Goal: Task Accomplishment & Management: Contribute content

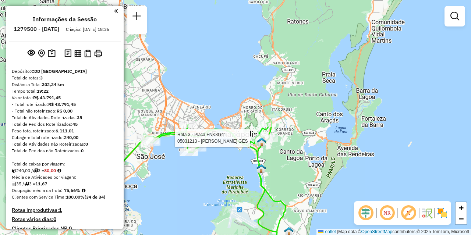
scroll to position [248, 0]
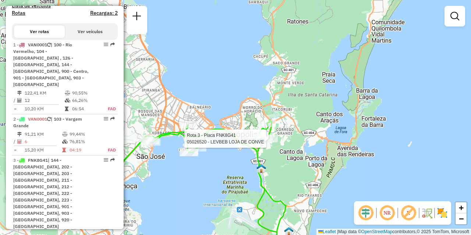
select select "**********"
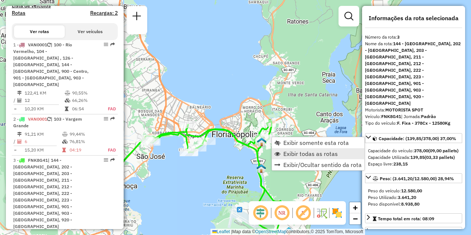
click at [292, 152] on span "Exibir todas as rotas" at bounding box center [311, 154] width 54 height 6
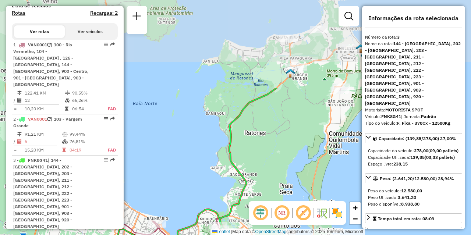
drag, startPoint x: 317, startPoint y: 78, endPoint x: 270, endPoint y: 202, distance: 132.0
click at [270, 202] on hb-router-mapa "Informações da Sessão 1279500 - 20/09/2025 Criação: 19/09/2025 18:35 Depósito: …" at bounding box center [235, 117] width 471 height 235
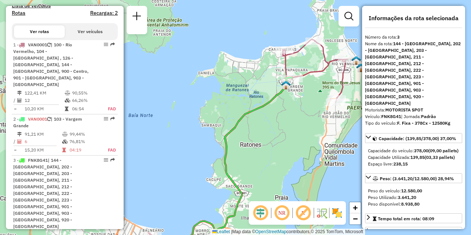
drag, startPoint x: 304, startPoint y: 127, endPoint x: 274, endPoint y: 141, distance: 33.8
click at [274, 141] on div "Janela de atendimento Grade de atendimento Capacidade Transportadoras Veículos …" at bounding box center [235, 117] width 471 height 235
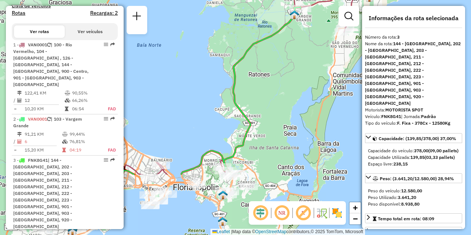
drag, startPoint x: 262, startPoint y: 156, endPoint x: 310, endPoint y: 57, distance: 110.3
click at [310, 57] on div "Janela de atendimento Grade de atendimento Capacidade Transportadoras Veículos …" at bounding box center [235, 117] width 471 height 235
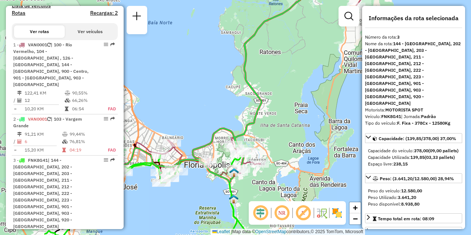
drag, startPoint x: 286, startPoint y: 133, endPoint x: 304, endPoint y: 96, distance: 40.8
click at [304, 96] on div "Janela de atendimento Grade de atendimento Capacidade Transportadoras Veículos …" at bounding box center [235, 117] width 471 height 235
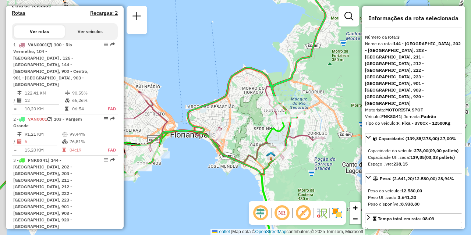
drag, startPoint x: 249, startPoint y: 128, endPoint x: 285, endPoint y: 129, distance: 35.7
click at [285, 129] on icon at bounding box center [138, 185] width 303 height 147
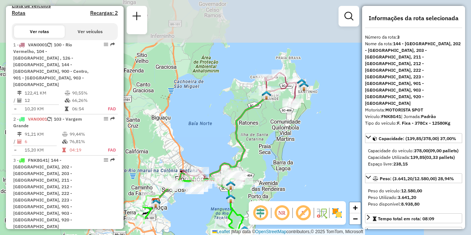
drag, startPoint x: 318, startPoint y: 94, endPoint x: 261, endPoint y: 162, distance: 88.7
click at [261, 162] on div "Janela de atendimento Grade de atendimento Capacidade Transportadoras Veículos …" at bounding box center [235, 117] width 471 height 235
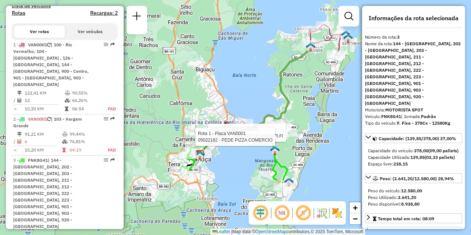
drag, startPoint x: 264, startPoint y: 178, endPoint x: 301, endPoint y: 99, distance: 86.8
click at [301, 99] on div "Rota 1 - Placa VAN0001 05006921 - NAILTON DE AGUIAR FI Rota 1 - Placa VAN0001 0…" at bounding box center [235, 117] width 471 height 235
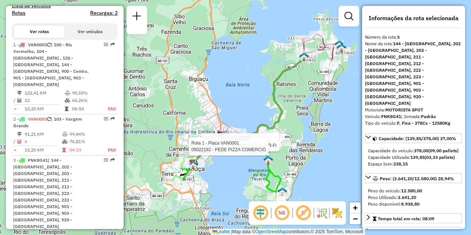
click at [243, 101] on div "Rota 1 - Placa VAN0001 05006921 - NAILTON DE AGUIAR FI Rota 1 - Placa VAN0001 0…" at bounding box center [235, 117] width 471 height 235
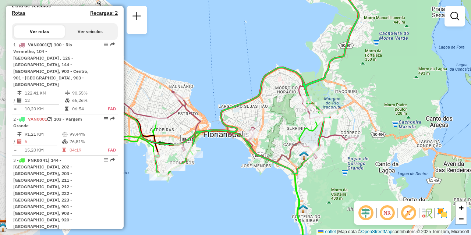
drag, startPoint x: 272, startPoint y: 143, endPoint x: 335, endPoint y: 151, distance: 63.1
click at [336, 151] on div "Janela de atendimento Grade de atendimento Capacidade Transportadoras Veículos …" at bounding box center [235, 117] width 471 height 235
click at [192, 98] on div "Janela de atendimento Grade de atendimento Capacidade Transportadoras Veículos …" at bounding box center [235, 117] width 471 height 235
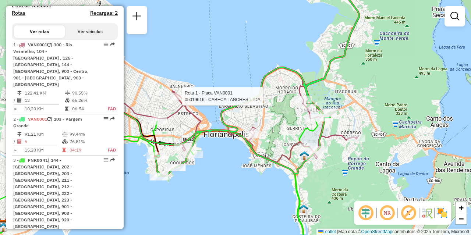
select select "**********"
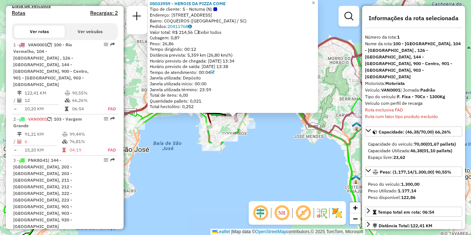
drag, startPoint x: 278, startPoint y: 161, endPoint x: 209, endPoint y: 188, distance: 74.3
click at [209, 188] on div "05033959 - HEROIS DA PIZZA COME Tipo de cliente: 5 - Noturna (N) Endereço: AV A…" at bounding box center [235, 117] width 471 height 235
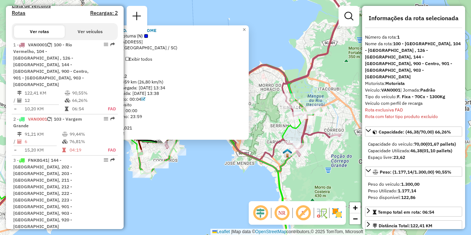
click at [222, 174] on div "05033959 - HEROIS DA PIZZA COME Tipo de cliente: 5 - Noturna (N) Endereço: AV A…" at bounding box center [235, 117] width 471 height 235
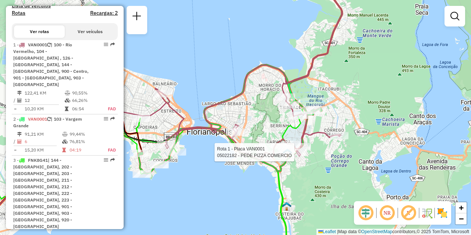
select select "**********"
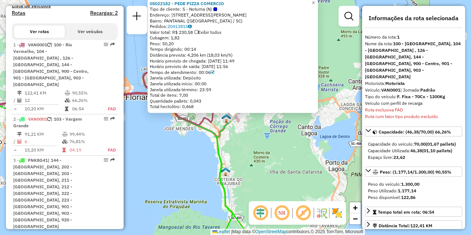
click at [186, 161] on div "05022182 - PEDE PIZZA COMERCIO Tipo de cliente: 5 - Noturna (N) Endereço: R DEP…" at bounding box center [235, 117] width 471 height 235
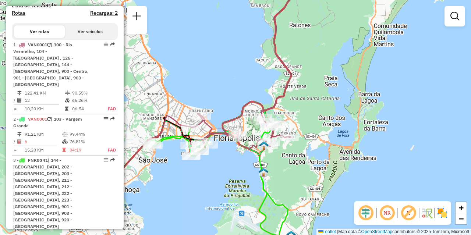
drag, startPoint x: 183, startPoint y: 148, endPoint x: 246, endPoint y: 159, distance: 64.0
click at [246, 159] on div "Janela de atendimento Grade de atendimento Capacidade Transportadoras Veículos …" at bounding box center [235, 117] width 471 height 235
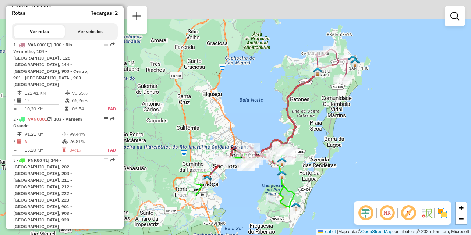
drag, startPoint x: 336, startPoint y: 106, endPoint x: 315, endPoint y: 144, distance: 43.3
click at [315, 144] on div "Janela de atendimento Grade de atendimento Capacidade Transportadoras Veículos …" at bounding box center [235, 117] width 471 height 235
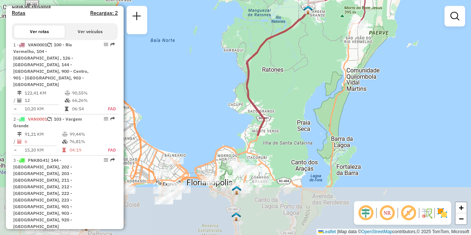
drag, startPoint x: 293, startPoint y: 174, endPoint x: 291, endPoint y: 51, distance: 123.4
click at [291, 51] on div "Janela de atendimento Grade de atendimento Capacidade Transportadoras Veículos …" at bounding box center [235, 117] width 471 height 235
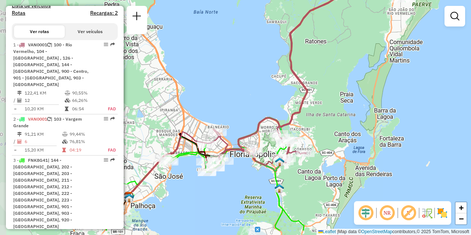
drag, startPoint x: 250, startPoint y: 199, endPoint x: 293, endPoint y: 171, distance: 51.4
click at [293, 171] on div "Janela de atendimento Grade de atendimento Capacidade Transportadoras Veículos …" at bounding box center [235, 117] width 471 height 235
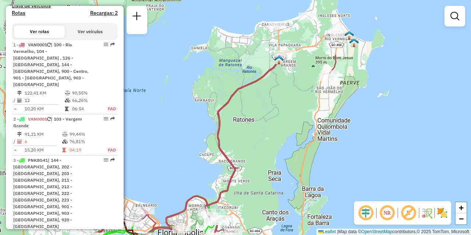
drag, startPoint x: 302, startPoint y: 115, endPoint x: 242, endPoint y: 184, distance: 92.1
click at [242, 184] on div "Janela de atendimento Grade de atendimento Capacidade Transportadoras Veículos …" at bounding box center [235, 117] width 471 height 235
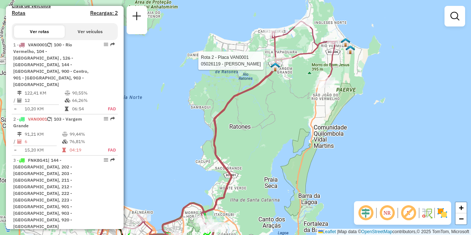
select select "**********"
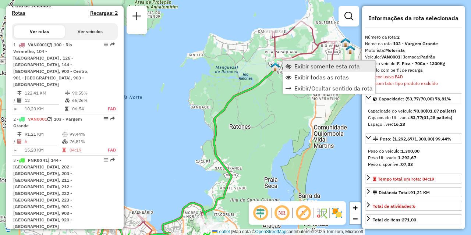
click at [296, 61] on link "Exibir somente esta rota" at bounding box center [329, 66] width 92 height 11
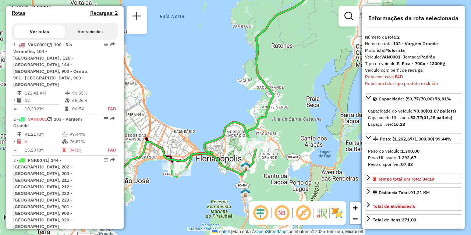
drag, startPoint x: 320, startPoint y: 125, endPoint x: 300, endPoint y: 100, distance: 32.2
click at [300, 100] on div "Janela de atendimento Grade de atendimento Capacidade Transportadoras Veículos …" at bounding box center [235, 117] width 471 height 235
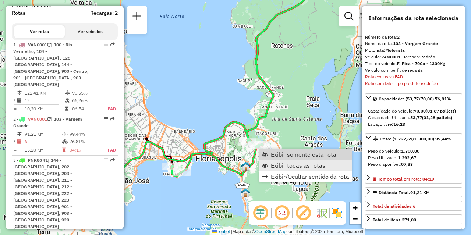
click at [276, 163] on span "Exibir todas as rotas" at bounding box center [298, 166] width 54 height 6
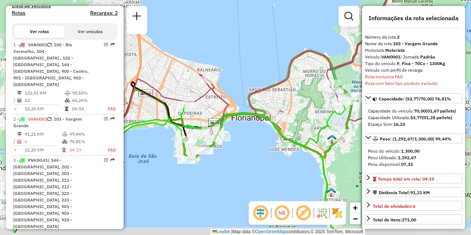
drag, startPoint x: 222, startPoint y: 182, endPoint x: 282, endPoint y: 156, distance: 65.0
click at [282, 156] on div "Janela de atendimento Grade de atendimento Capacidade Transportadoras Veículos …" at bounding box center [235, 117] width 471 height 235
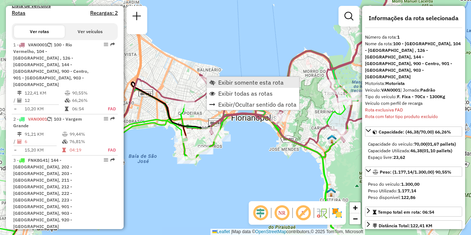
click at [224, 82] on span "Exibir somente esta rota" at bounding box center [251, 83] width 66 height 6
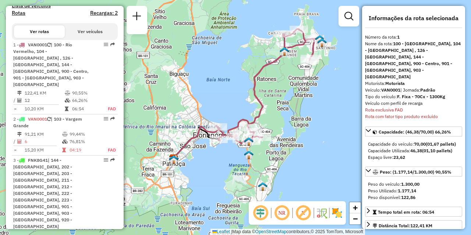
drag, startPoint x: 248, startPoint y: 134, endPoint x: 254, endPoint y: 115, distance: 19.8
click at [254, 115] on icon at bounding box center [265, 86] width 99 height 115
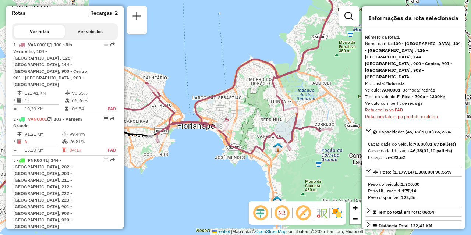
drag, startPoint x: 248, startPoint y: 159, endPoint x: 232, endPoint y: 94, distance: 67.2
click at [232, 94] on div "Janela de atendimento Grade de atendimento Capacidade Transportadoras Veículos …" at bounding box center [235, 117] width 471 height 235
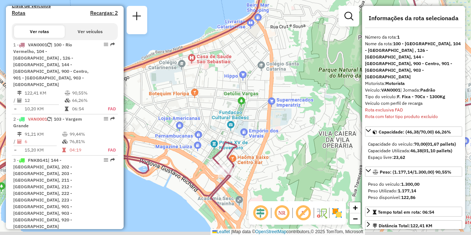
drag, startPoint x: 221, startPoint y: 144, endPoint x: 241, endPoint y: 97, distance: 51.2
click at [241, 97] on div "Janela de atendimento Grade de atendimento Capacidade Transportadoras Veículos …" at bounding box center [235, 117] width 471 height 235
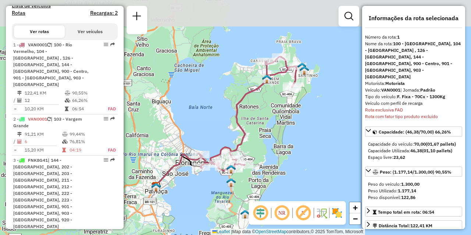
drag, startPoint x: 333, startPoint y: 115, endPoint x: 295, endPoint y: 156, distance: 56.3
click at [295, 156] on div "Janela de atendimento Grade de atendimento Capacidade Transportadoras Veículos …" at bounding box center [235, 117] width 471 height 235
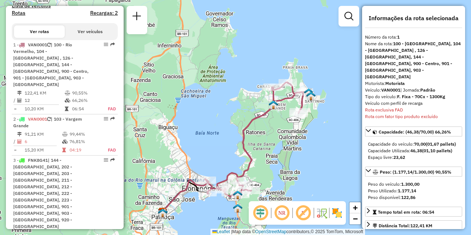
drag, startPoint x: 264, startPoint y: 95, endPoint x: 271, endPoint y: 120, distance: 26.0
click at [271, 120] on div "Janela de atendimento Grade de atendimento Capacidade Transportadoras Veículos …" at bounding box center [235, 117] width 471 height 235
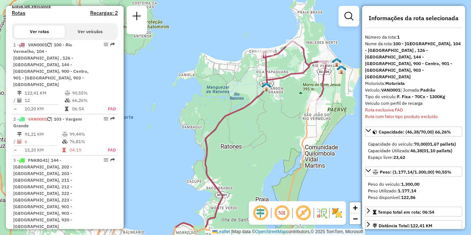
drag, startPoint x: 268, startPoint y: 144, endPoint x: 294, endPoint y: 75, distance: 73.5
click at [294, 75] on div "Janela de atendimento Grade de atendimento Capacidade Transportadoras Veículos …" at bounding box center [235, 117] width 471 height 235
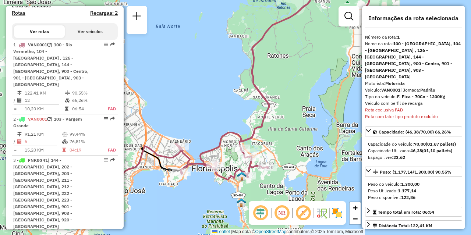
drag, startPoint x: 267, startPoint y: 138, endPoint x: 296, endPoint y: 85, distance: 60.6
click at [296, 85] on div "Janela de atendimento Grade de atendimento Capacidade Transportadoras Veículos …" at bounding box center [235, 117] width 471 height 235
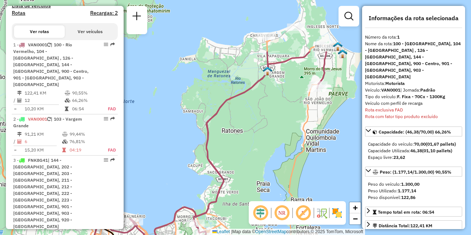
drag, startPoint x: 306, startPoint y: 66, endPoint x: 260, endPoint y: 141, distance: 87.9
click at [260, 141] on div "Janela de atendimento Grade de atendimento Capacidade Transportadoras Veículos …" at bounding box center [235, 117] width 471 height 235
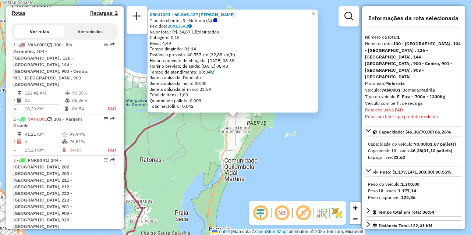
click at [297, 143] on div "05041093 - 60.865.427 SARA DE ANDRADE CASTOLDI Tipo de cliente: 5 - Noturna (N)…" at bounding box center [235, 117] width 471 height 235
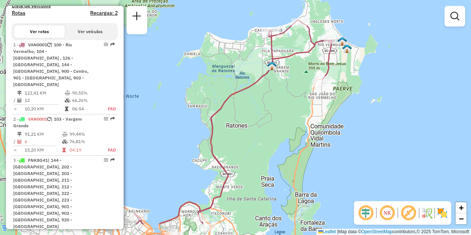
drag, startPoint x: 259, startPoint y: 158, endPoint x: 349, endPoint y: 122, distance: 97.4
click at [350, 122] on div "Janela de atendimento Grade de atendimento Capacidade Transportadoras Veículos …" at bounding box center [235, 117] width 471 height 235
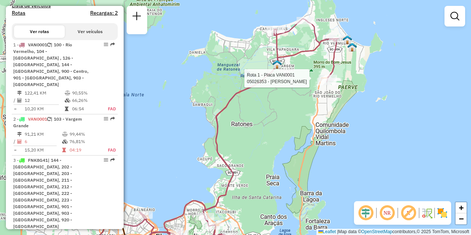
select select "**********"
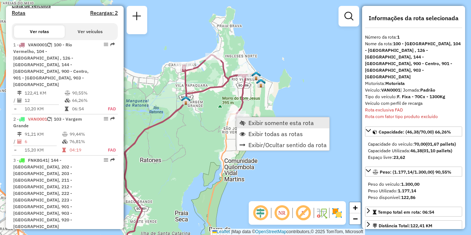
click at [260, 128] on link "Exibir somente esta rota" at bounding box center [283, 122] width 92 height 11
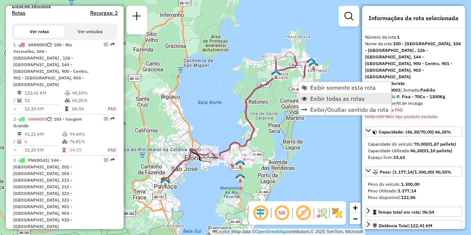
click at [318, 101] on span "Exibir todas as rotas" at bounding box center [337, 99] width 54 height 6
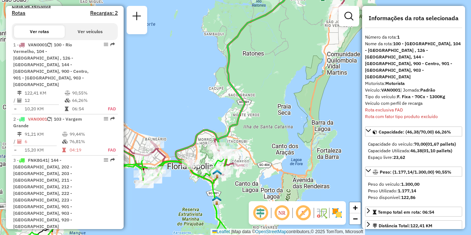
drag, startPoint x: 260, startPoint y: 141, endPoint x: 295, endPoint y: 100, distance: 53.5
click at [295, 100] on div "Janela de atendimento Grade de atendimento Capacidade Transportadoras Veículos …" at bounding box center [235, 117] width 471 height 235
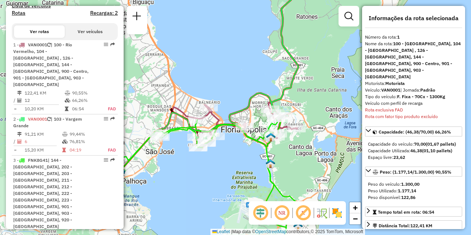
drag, startPoint x: 216, startPoint y: 154, endPoint x: 246, endPoint y: 163, distance: 31.6
click at [246, 163] on div "Janela de atendimento Grade de atendimento Capacidade Transportadoras Veículos …" at bounding box center [235, 117] width 471 height 235
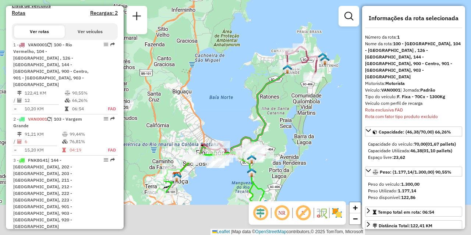
drag, startPoint x: 284, startPoint y: 170, endPoint x: 284, endPoint y: 119, distance: 51.2
click at [284, 119] on div "Janela de atendimento Grade de atendimento Capacidade Transportadoras Veículos …" at bounding box center [235, 117] width 471 height 235
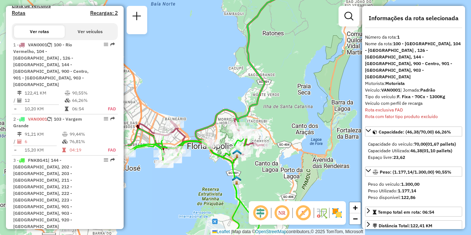
drag, startPoint x: 258, startPoint y: 174, endPoint x: 302, endPoint y: 170, distance: 44.0
click at [302, 170] on div "Janela de atendimento Grade de atendimento Capacidade Transportadoras Veículos …" at bounding box center [235, 117] width 471 height 235
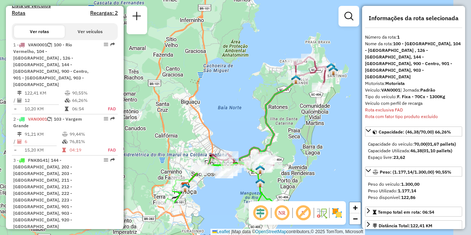
drag, startPoint x: 326, startPoint y: 104, endPoint x: 293, endPoint y: 132, distance: 43.1
click at [293, 132] on div "Janela de atendimento Grade de atendimento Capacidade Transportadoras Veículos …" at bounding box center [235, 117] width 471 height 235
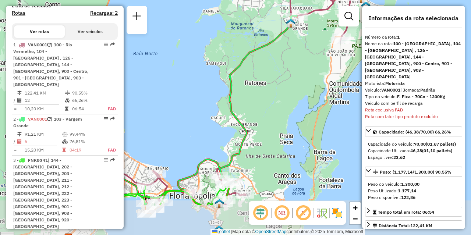
drag, startPoint x: 282, startPoint y: 135, endPoint x: 282, endPoint y: 101, distance: 34.2
click at [283, 95] on div "Janela de atendimento Grade de atendimento Capacidade Transportadoras Veículos …" at bounding box center [235, 117] width 471 height 235
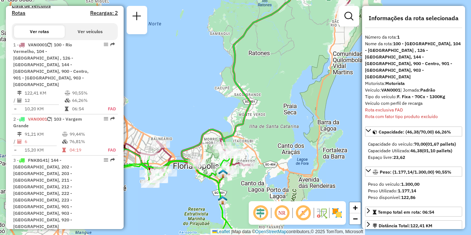
drag, startPoint x: 256, startPoint y: 164, endPoint x: 260, endPoint y: 134, distance: 30.5
click at [260, 134] on div "Janela de atendimento Grade de atendimento Capacidade Transportadoras Veículos …" at bounding box center [235, 117] width 471 height 235
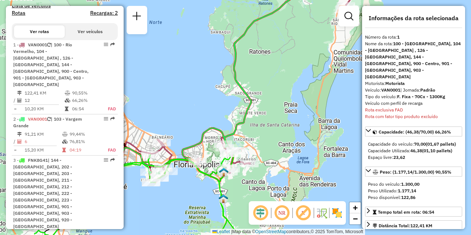
drag, startPoint x: 268, startPoint y: 161, endPoint x: 283, endPoint y: 146, distance: 21.3
click at [283, 146] on div "Janela de atendimento Grade de atendimento Capacidade Transportadoras Veículos …" at bounding box center [235, 117] width 471 height 235
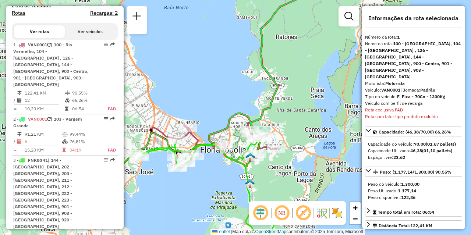
drag, startPoint x: 251, startPoint y: 183, endPoint x: 270, endPoint y: 183, distance: 18.1
click at [270, 183] on div "Janela de atendimento Grade de atendimento Capacidade Transportadoras Veículos …" at bounding box center [235, 117] width 471 height 235
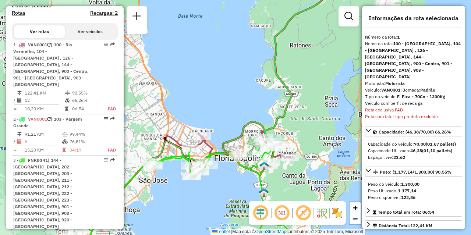
drag, startPoint x: 226, startPoint y: 172, endPoint x: 239, endPoint y: 184, distance: 18.0
click at [239, 184] on div "Janela de atendimento Grade de atendimento Capacidade Transportadoras Veículos …" at bounding box center [235, 117] width 471 height 235
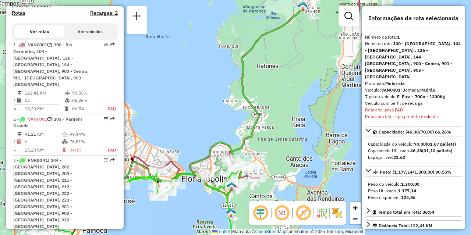
drag, startPoint x: 257, startPoint y: 117, endPoint x: 212, endPoint y: 145, distance: 53.0
click at [212, 145] on div "Janela de atendimento Grade de atendimento Capacidade Transportadoras Veículos …" at bounding box center [235, 117] width 471 height 235
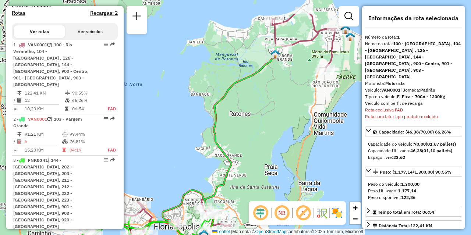
drag, startPoint x: 285, startPoint y: 111, endPoint x: 264, endPoint y: 148, distance: 42.3
click at [264, 148] on div "Janela de atendimento Grade de atendimento Capacidade Transportadoras Veículos …" at bounding box center [235, 117] width 471 height 235
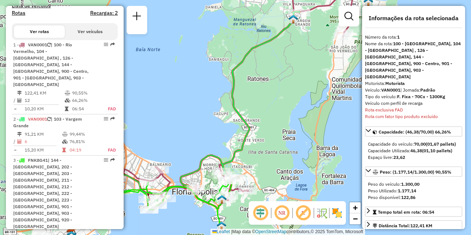
drag, startPoint x: 263, startPoint y: 147, endPoint x: 282, endPoint y: 111, distance: 40.8
click at [282, 111] on div "Janela de atendimento Grade de atendimento Capacidade Transportadoras Veículos …" at bounding box center [235, 117] width 471 height 235
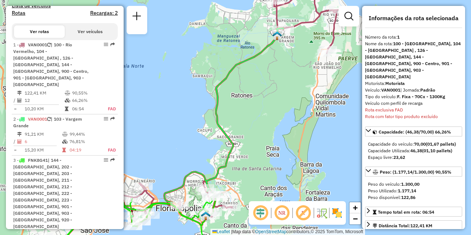
drag, startPoint x: 293, startPoint y: 58, endPoint x: 275, endPoint y: 81, distance: 29.0
click at [275, 81] on div "Janela de atendimento Grade de atendimento Capacidade Transportadoras Veículos …" at bounding box center [235, 117] width 471 height 235
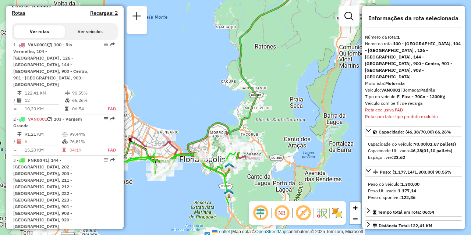
drag, startPoint x: 234, startPoint y: 184, endPoint x: 262, endPoint y: 130, distance: 61.6
click at [262, 130] on div "Janela de atendimento Grade de atendimento Capacidade Transportadoras Veículos …" at bounding box center [235, 117] width 471 height 235
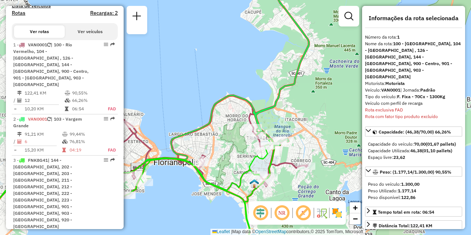
drag, startPoint x: 273, startPoint y: 132, endPoint x: 301, endPoint y: 119, distance: 30.6
click at [301, 119] on div "Janela de atendimento Grade de atendimento Capacidade Transportadoras Veículos …" at bounding box center [235, 117] width 471 height 235
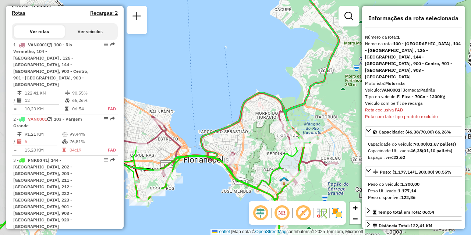
drag, startPoint x: 234, startPoint y: 157, endPoint x: 264, endPoint y: 155, distance: 30.3
click at [264, 155] on div "Janela de atendimento Grade de atendimento Capacidade Transportadoras Veículos …" at bounding box center [235, 117] width 471 height 235
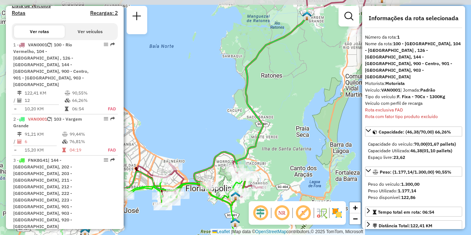
drag, startPoint x: 304, startPoint y: 134, endPoint x: 278, endPoint y: 154, distance: 32.7
click at [278, 154] on div "Janela de atendimento Grade de atendimento Capacidade Transportadoras Veículos …" at bounding box center [235, 117] width 471 height 235
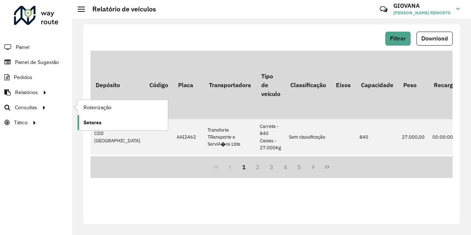
click at [88, 123] on span "Setores" at bounding box center [93, 123] width 18 height 8
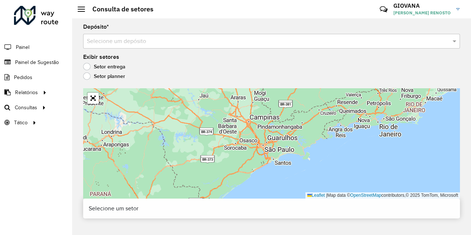
click at [134, 43] on input "text" at bounding box center [264, 41] width 355 height 9
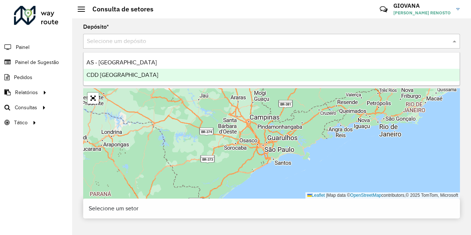
click at [137, 72] on div "CDD [GEOGRAPHIC_DATA]" at bounding box center [272, 75] width 376 height 13
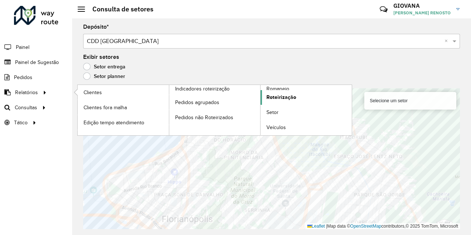
click at [278, 96] on span "Roteirização" at bounding box center [282, 98] width 30 height 8
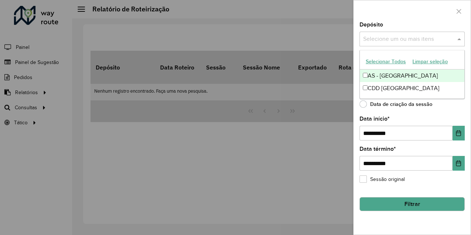
click at [391, 36] on input "text" at bounding box center [409, 39] width 94 height 9
click at [391, 64] on button "Selecionar Todos" at bounding box center [386, 61] width 47 height 11
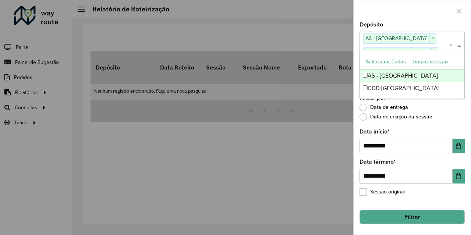
click at [377, 75] on div "AS - Florianópolis" at bounding box center [412, 76] width 105 height 13
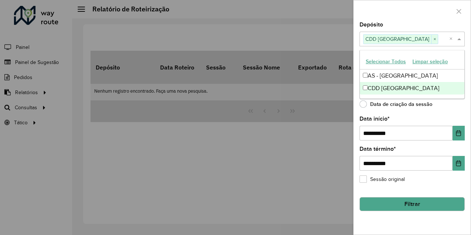
click at [426, 24] on div "Depósito Selecione um ou mais itens CDD Florianópolis × ×" at bounding box center [412, 34] width 105 height 24
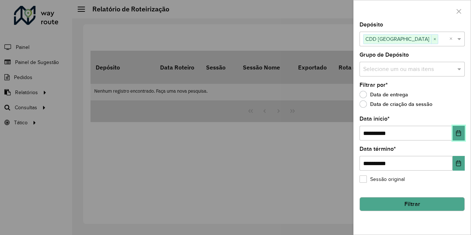
click at [456, 138] on button "Choose Date" at bounding box center [459, 133] width 12 height 15
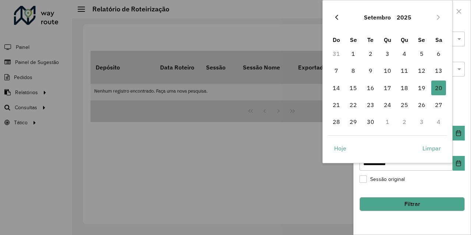
click at [341, 18] on button "Previous Month" at bounding box center [337, 17] width 12 height 12
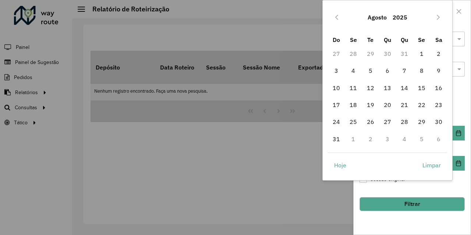
click at [341, 18] on button "Previous Month" at bounding box center [337, 17] width 12 height 12
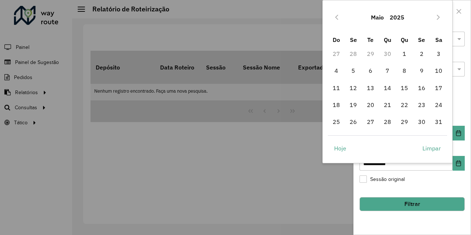
click at [341, 18] on button "Previous Month" at bounding box center [337, 17] width 12 height 12
click at [436, 18] on icon "Next Month" at bounding box center [439, 17] width 6 height 6
click at [401, 57] on span "1" at bounding box center [404, 53] width 15 height 15
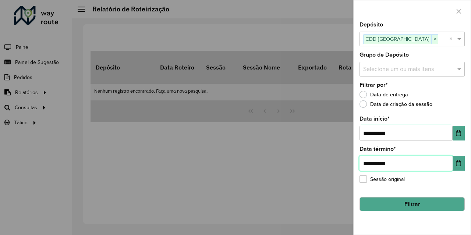
click at [451, 169] on input "**********" at bounding box center [406, 163] width 93 height 15
click at [459, 164] on icon "Choose Date" at bounding box center [459, 164] width 6 height 6
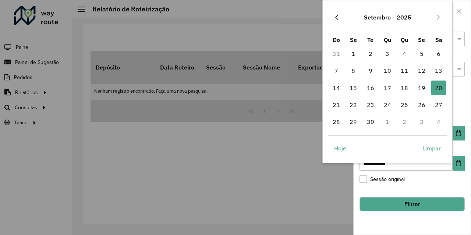
click at [337, 18] on icon "Previous Month" at bounding box center [336, 17] width 3 height 5
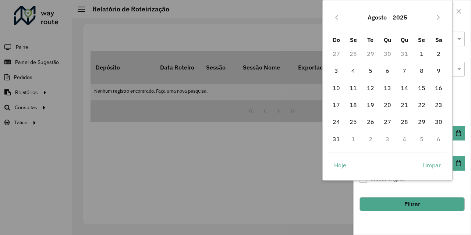
click at [341, 138] on span "31" at bounding box center [336, 139] width 15 height 15
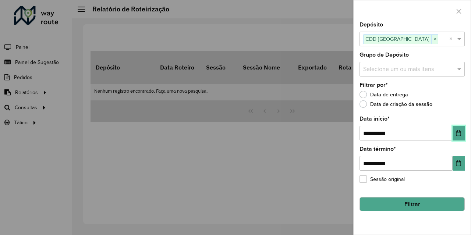
click at [460, 138] on button "Choose Date" at bounding box center [459, 133] width 12 height 15
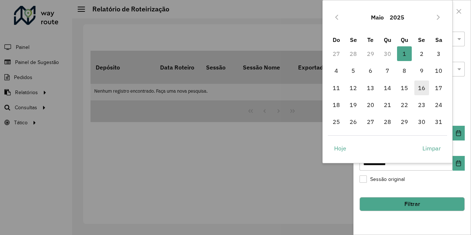
click at [423, 89] on span "16" at bounding box center [422, 88] width 15 height 15
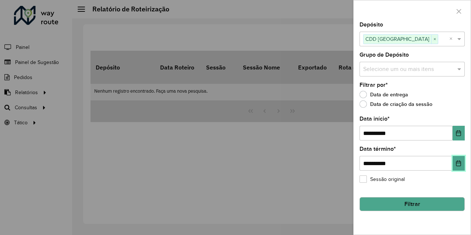
click at [464, 165] on button "Choose Date" at bounding box center [459, 163] width 12 height 15
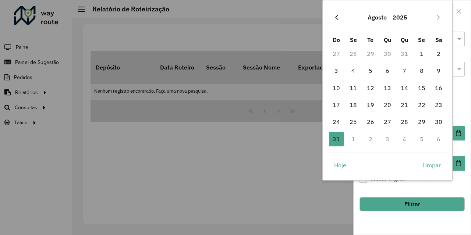
click at [335, 14] on icon "Previous Month" at bounding box center [337, 17] width 6 height 6
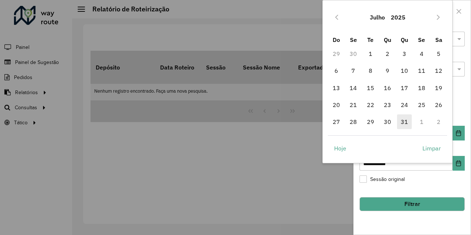
click at [404, 125] on span "31" at bounding box center [404, 122] width 15 height 15
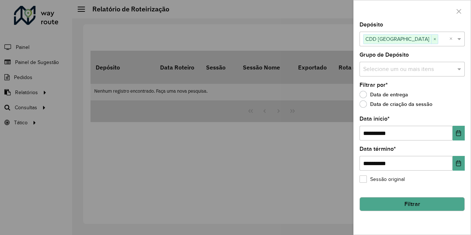
click at [418, 208] on button "Filtrar" at bounding box center [412, 204] width 105 height 14
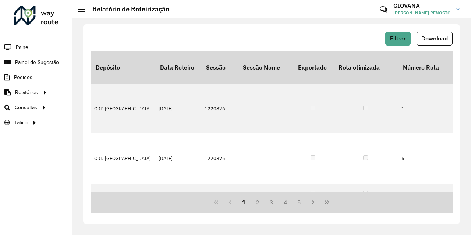
click at [442, 47] on div "Filtrar Download" at bounding box center [272, 41] width 362 height 19
click at [443, 43] on button "Download" at bounding box center [435, 39] width 36 height 14
drag, startPoint x: 116, startPoint y: 192, endPoint x: 133, endPoint y: 192, distance: 16.6
click at [133, 192] on div "1 2 3 4 5" at bounding box center [272, 203] width 362 height 22
click at [136, 192] on div "1 2 3 4 5" at bounding box center [272, 203] width 362 height 22
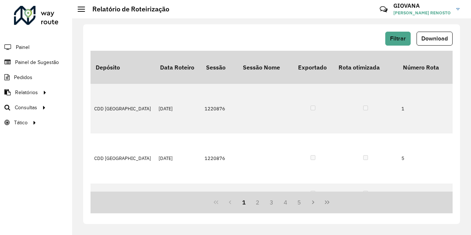
scroll to position [0, 464]
click at [209, 192] on div "1 2 3 4 5" at bounding box center [272, 203] width 362 height 22
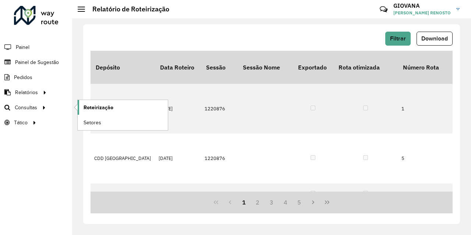
click at [102, 111] on span "Roteirização" at bounding box center [99, 108] width 30 height 8
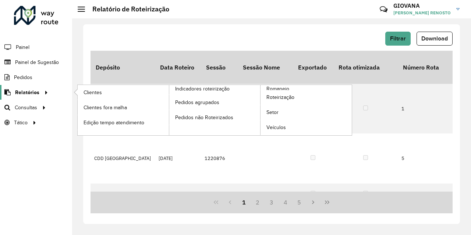
click at [46, 93] on icon at bounding box center [45, 92] width 6 height 11
click at [288, 88] on span "Romaneio" at bounding box center [279, 89] width 24 height 8
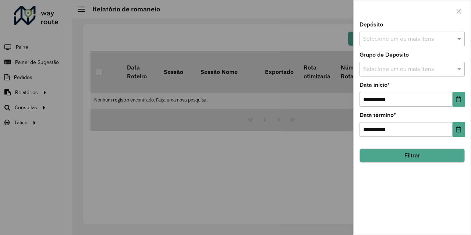
click at [410, 47] on div "**********" at bounding box center [412, 128] width 117 height 213
click at [408, 44] on div "Selecione um ou mais itens" at bounding box center [412, 39] width 105 height 15
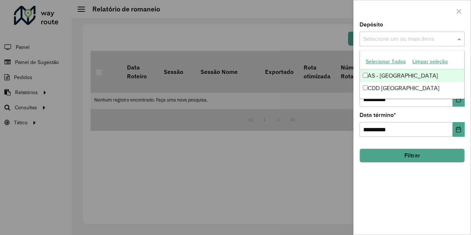
click at [382, 57] on button "Selecionar Todos" at bounding box center [386, 61] width 47 height 11
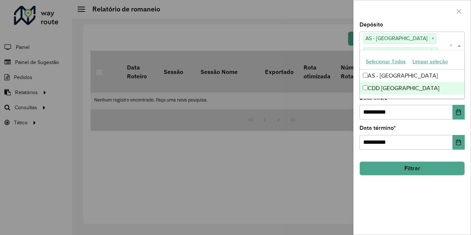
click at [388, 191] on div "**********" at bounding box center [412, 128] width 117 height 213
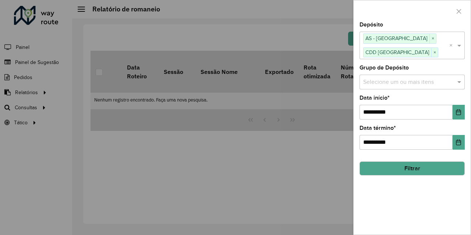
click at [423, 170] on button "Filtrar" at bounding box center [412, 169] width 105 height 14
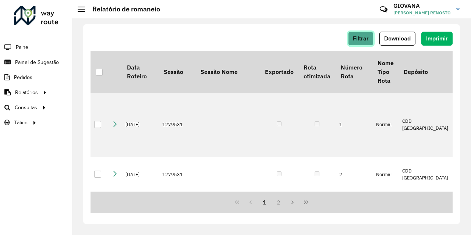
click at [367, 42] on button "Filtrar" at bounding box center [360, 39] width 25 height 14
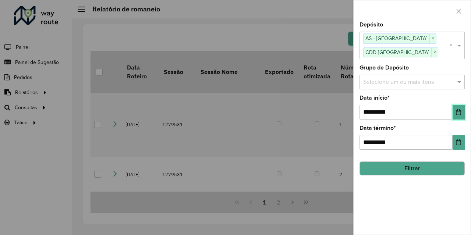
click at [454, 111] on button "Choose Date" at bounding box center [459, 112] width 12 height 15
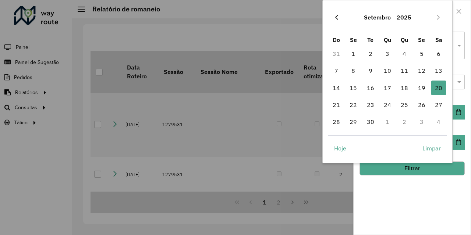
click at [338, 15] on icon "Previous Month" at bounding box center [337, 17] width 6 height 6
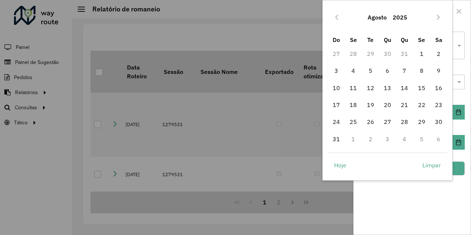
click at [338, 15] on icon "Previous Month" at bounding box center [337, 17] width 6 height 6
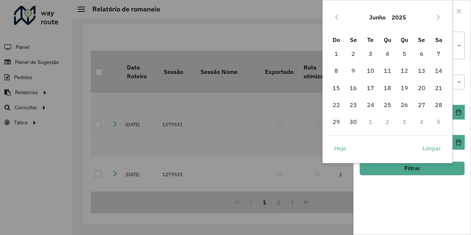
click at [338, 15] on icon "Previous Month" at bounding box center [337, 17] width 6 height 6
click at [426, 83] on span "16" at bounding box center [422, 88] width 15 height 15
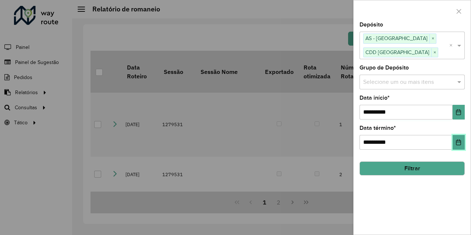
click at [459, 140] on icon "Choose Date" at bounding box center [459, 143] width 6 height 6
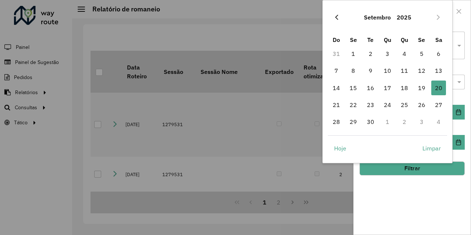
click at [339, 14] on button "Previous Month" at bounding box center [337, 17] width 12 height 12
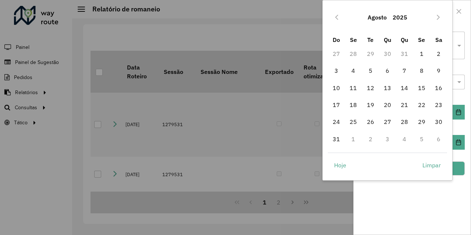
click at [339, 14] on button "Previous Month" at bounding box center [337, 17] width 12 height 12
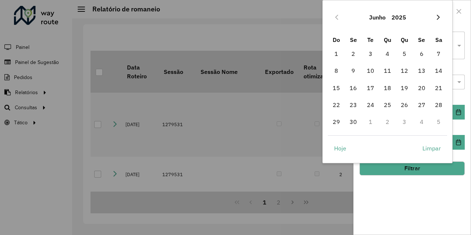
click at [440, 16] on icon "Next Month" at bounding box center [439, 17] width 6 height 6
click at [405, 122] on span "31" at bounding box center [404, 122] width 15 height 15
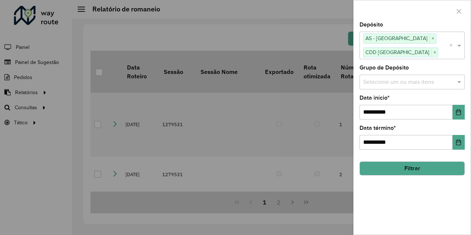
click at [422, 207] on div "**********" at bounding box center [412, 128] width 117 height 213
click at [433, 169] on button "Filtrar" at bounding box center [412, 169] width 105 height 14
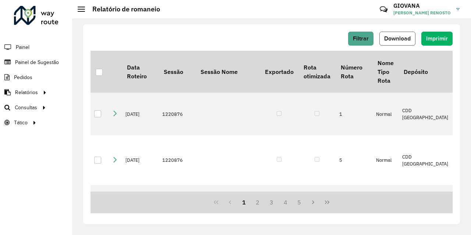
click at [407, 38] on span "Download" at bounding box center [397, 38] width 27 height 6
click at [50, 60] on span "Painel de Sugestão" at bounding box center [38, 63] width 46 height 8
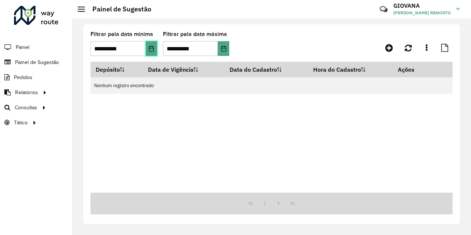
click at [154, 47] on icon "Choose Date" at bounding box center [151, 49] width 5 height 6
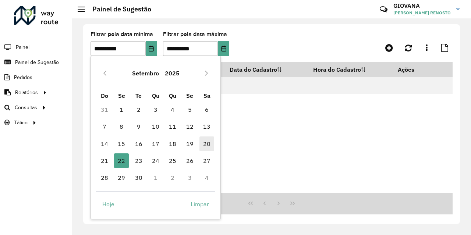
click at [205, 143] on span "20" at bounding box center [207, 144] width 15 height 15
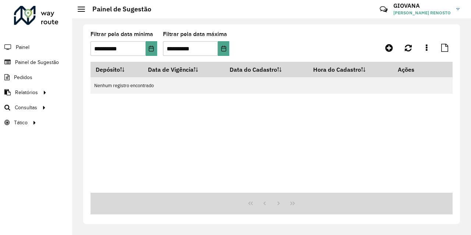
click at [205, 143] on hb-app "**********" at bounding box center [235, 117] width 471 height 235
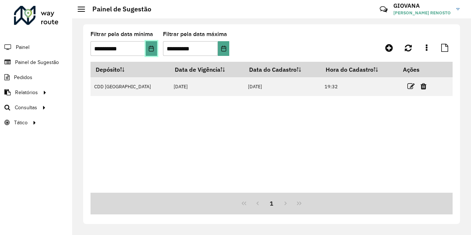
click at [154, 49] on icon "Choose Date" at bounding box center [151, 49] width 6 height 6
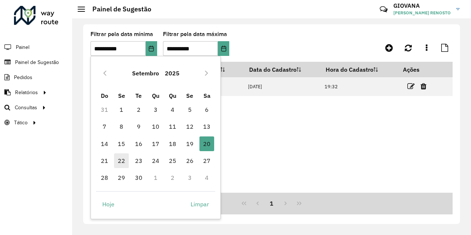
click at [126, 161] on span "22" at bounding box center [121, 161] width 15 height 15
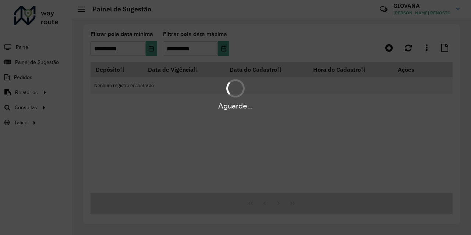
click at [390, 55] on div "**********" at bounding box center [272, 47] width 362 height 30
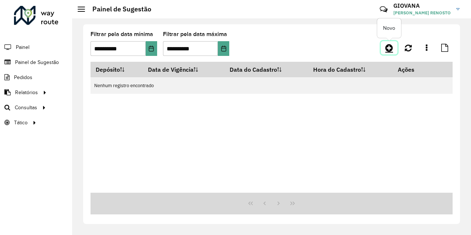
click at [390, 52] on icon at bounding box center [390, 47] width 8 height 9
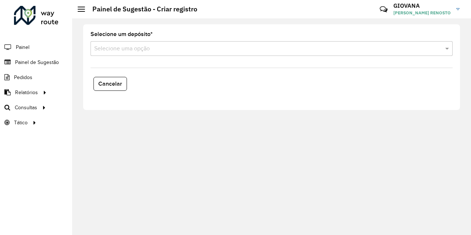
click at [212, 53] on input "text" at bounding box center [264, 49] width 340 height 9
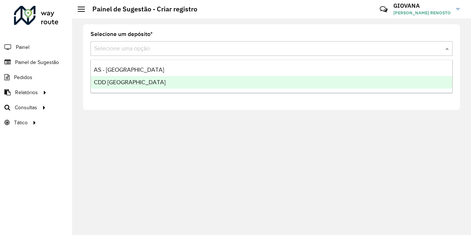
click at [170, 84] on div "CDD [GEOGRAPHIC_DATA]" at bounding box center [272, 82] width 362 height 13
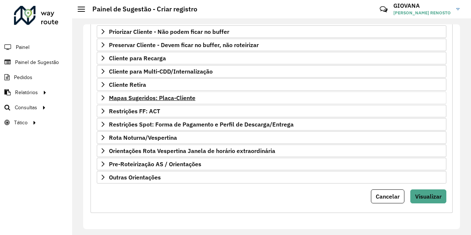
scroll to position [131, 0]
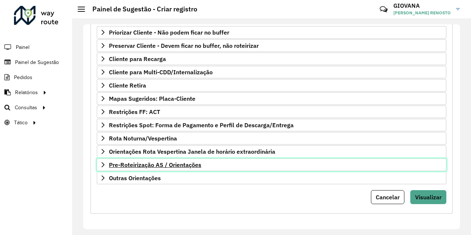
click at [151, 170] on link "Pre-Roteirização AS / Orientações" at bounding box center [272, 165] width 350 height 13
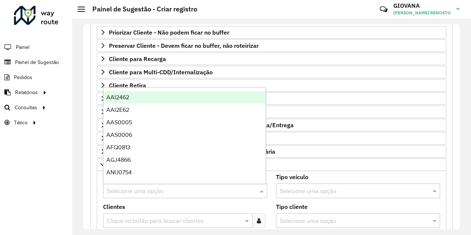
click at [157, 190] on input "text" at bounding box center [178, 191] width 142 height 9
paste input "*******"
type input "*******"
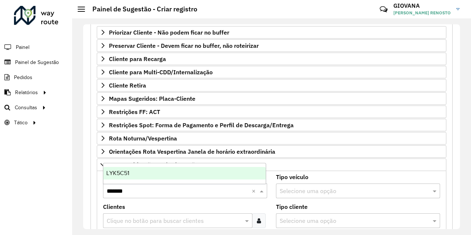
click at [156, 175] on div "LYK5C51" at bounding box center [184, 173] width 162 height 13
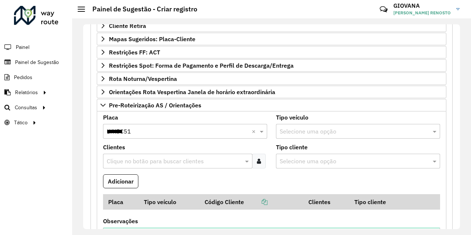
scroll to position [204, 0]
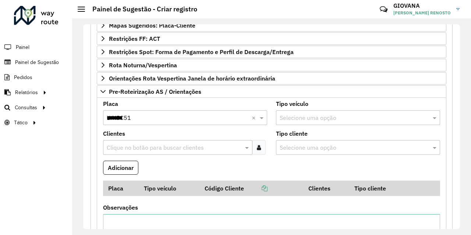
click at [203, 171] on formly-field "Adicionar" at bounding box center [272, 171] width 346 height 20
click at [182, 147] on input "text" at bounding box center [174, 148] width 138 height 9
paste input "*****"
type input "*****"
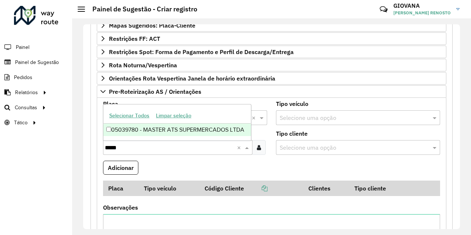
click at [157, 127] on div "05039780 - MASTER ATS SUPERMERCADOS LTDA" at bounding box center [177, 130] width 148 height 13
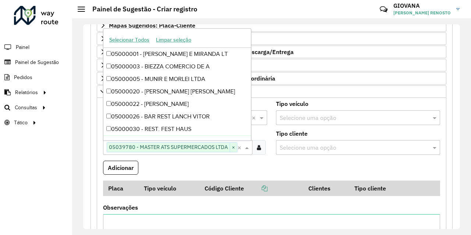
click at [165, 166] on formly-field "Adicionar" at bounding box center [272, 171] width 346 height 20
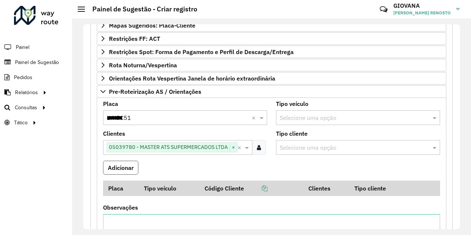
click at [120, 166] on button "Adicionar" at bounding box center [120, 168] width 35 height 14
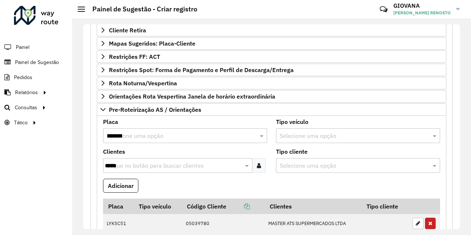
scroll to position [185, 0]
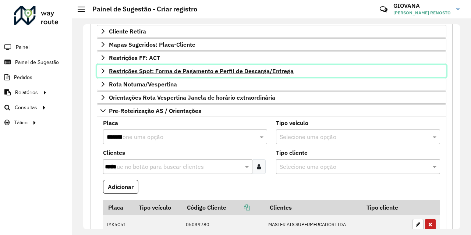
click at [134, 72] on span "Restrições Spot: Forma de Pagamento e Perfil de Descarga/Entrega" at bounding box center [201, 71] width 185 height 6
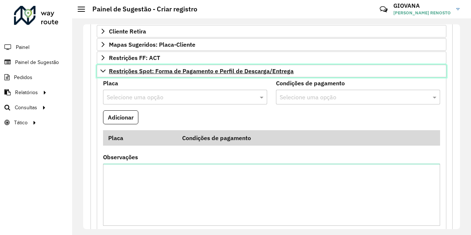
click at [134, 72] on span "Restrições Spot: Forma de Pagamento e Perfil de Descarga/Entrega" at bounding box center [201, 71] width 185 height 6
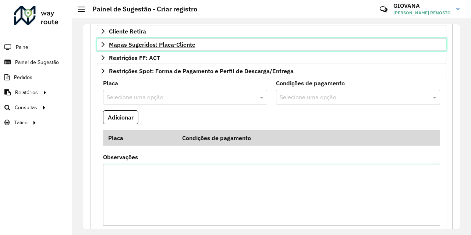
click at [142, 47] on span "Mapas Sugeridos: Placa-Cliente" at bounding box center [152, 45] width 87 height 6
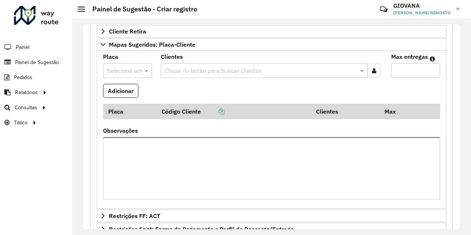
click at [142, 154] on textarea "Observações" at bounding box center [271, 168] width 337 height 62
paste textarea "**********"
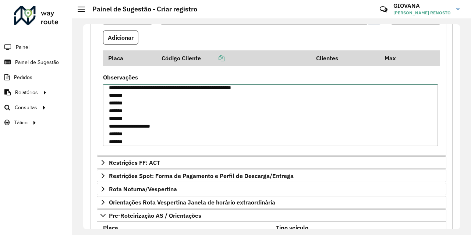
scroll to position [0, 0]
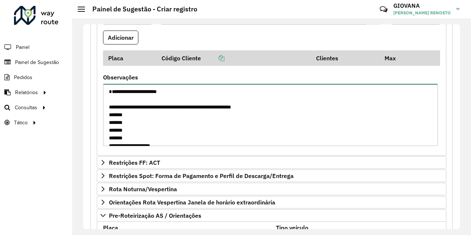
click at [109, 101] on textarea "**********" at bounding box center [270, 115] width 335 height 62
click at [164, 126] on textarea "**********" at bounding box center [270, 115] width 335 height 62
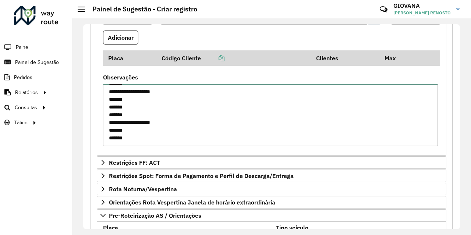
click at [177, 141] on textarea "**********" at bounding box center [270, 115] width 335 height 62
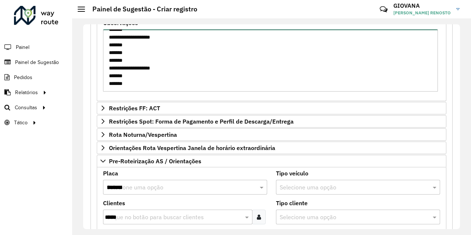
scroll to position [295, 0]
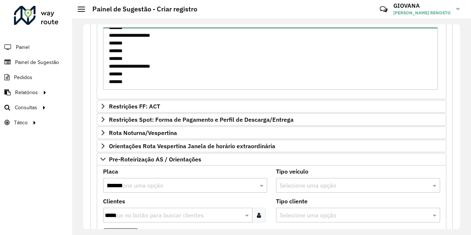
type textarea "**********"
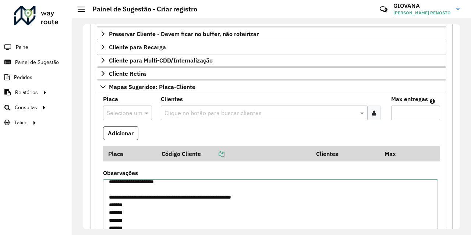
scroll to position [141, 0]
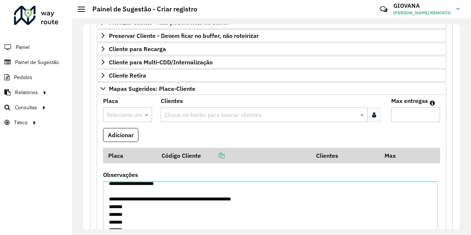
click at [138, 113] on div at bounding box center [127, 115] width 49 height 10
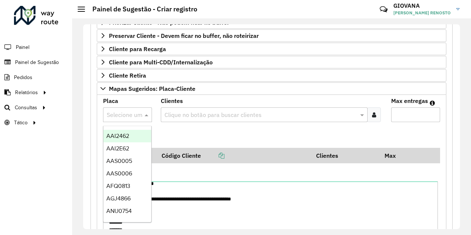
type input "*"
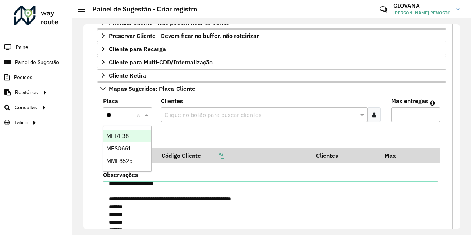
type input "***"
click at [132, 140] on div "MFI7F38" at bounding box center [127, 136] width 48 height 13
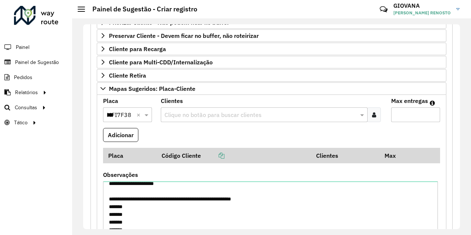
click at [373, 117] on icon at bounding box center [374, 115] width 4 height 6
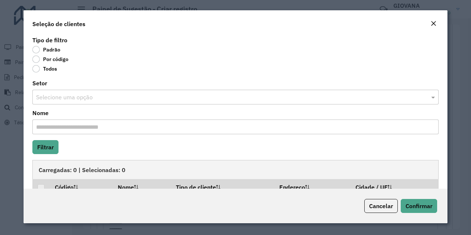
click at [68, 60] on label "Por código" at bounding box center [50, 59] width 36 height 7
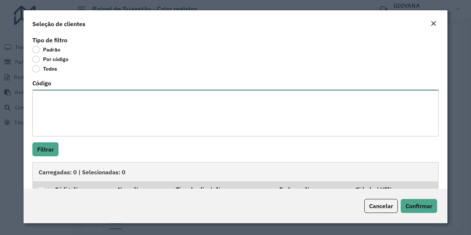
click at [85, 95] on textarea "Código" at bounding box center [235, 113] width 406 height 47
paste textarea "***** ***** *****"
type textarea "***** ***** *****"
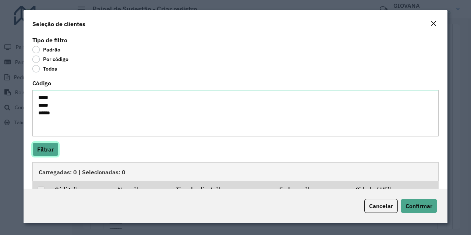
click at [50, 154] on button "Filtrar" at bounding box center [45, 149] width 26 height 14
click at [41, 187] on div at bounding box center [41, 190] width 7 height 7
click at [431, 211] on button "Confirmar" at bounding box center [419, 206] width 36 height 14
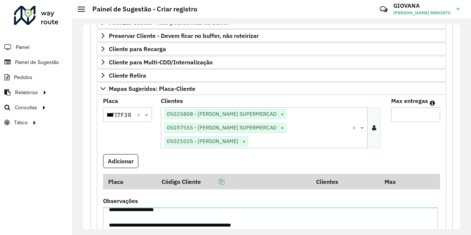
click at [419, 116] on input "Max entregas" at bounding box center [415, 115] width 49 height 15
type input "**"
click at [130, 159] on button "Adicionar" at bounding box center [120, 161] width 35 height 14
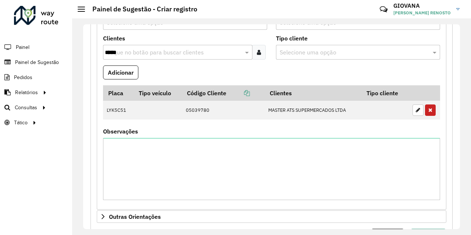
scroll to position [486, 0]
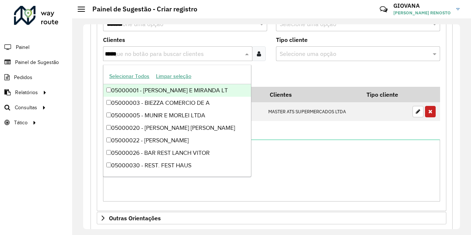
click at [156, 53] on input "*****" at bounding box center [174, 54] width 138 height 9
click at [175, 42] on div "Clientes Clique no botão para buscar clientes *****" at bounding box center [185, 49] width 164 height 24
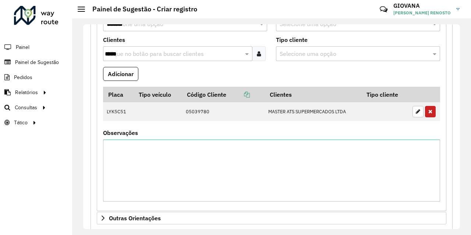
scroll to position [441, 0]
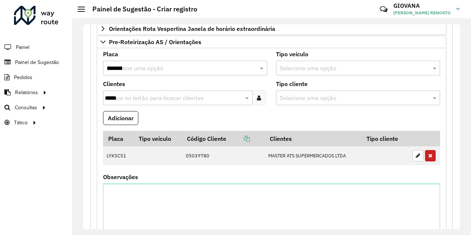
click at [167, 66] on input "*******" at bounding box center [178, 68] width 142 height 9
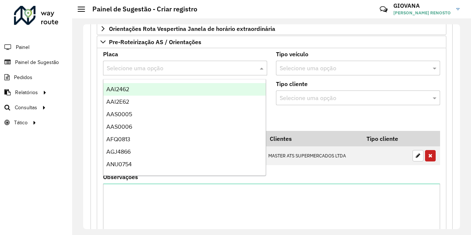
paste input "*******"
type input "*******"
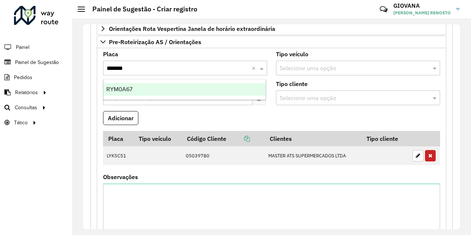
click at [160, 92] on div "RYM0A67" at bounding box center [184, 89] width 162 height 13
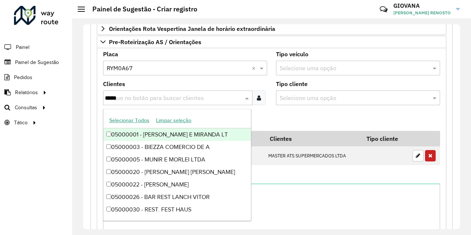
click at [209, 94] on input "*****" at bounding box center [174, 98] width 138 height 9
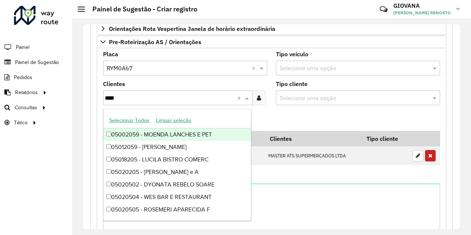
type input "*****"
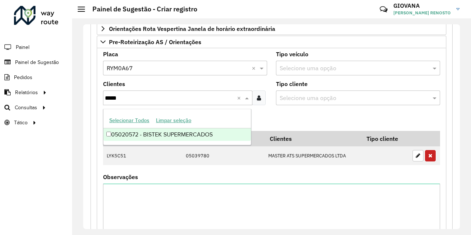
click at [207, 138] on div "05020572 - BISTEK SUPERMERCADOS" at bounding box center [177, 135] width 148 height 13
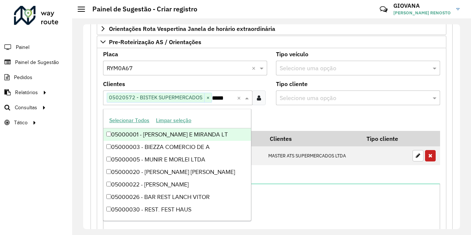
click at [283, 117] on formly-field "Adicionar" at bounding box center [272, 121] width 346 height 20
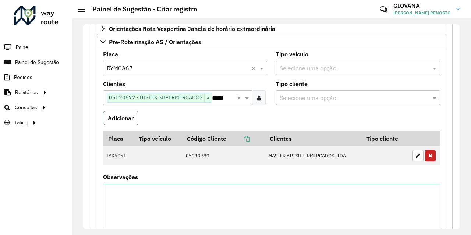
click at [135, 118] on button "Adicionar" at bounding box center [120, 118] width 35 height 14
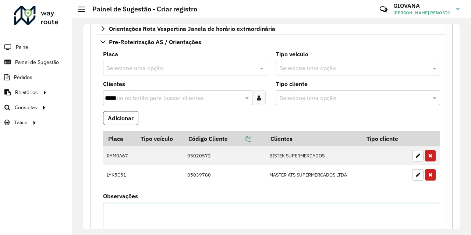
click at [174, 62] on div "Selecione uma opção" at bounding box center [185, 68] width 164 height 15
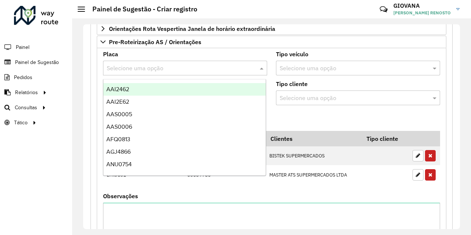
paste input "*******"
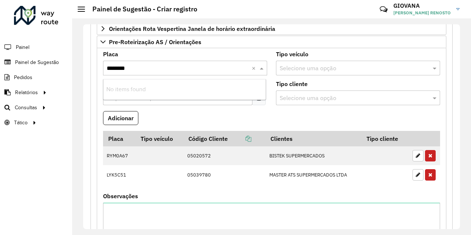
type input "*******"
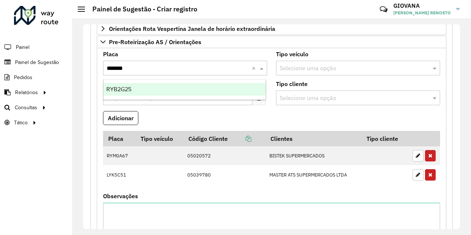
click at [155, 86] on div "RYB2G25" at bounding box center [184, 89] width 162 height 13
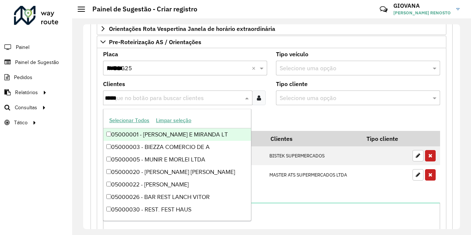
click at [146, 98] on input "*****" at bounding box center [174, 98] width 138 height 9
paste input "*****"
type input "*****"
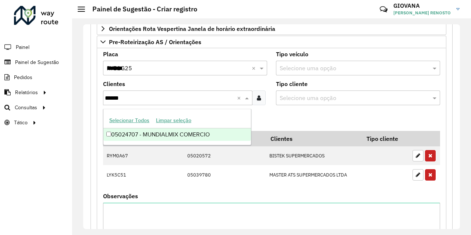
click at [163, 142] on ng-dropdown-panel "Selecionar Todos Limpar seleção 05024707 - MUNDIALMIX COMERCIO" at bounding box center [177, 127] width 148 height 36
click at [167, 137] on div "05024707 - MUNDIALMIX COMERCIO" at bounding box center [177, 135] width 148 height 13
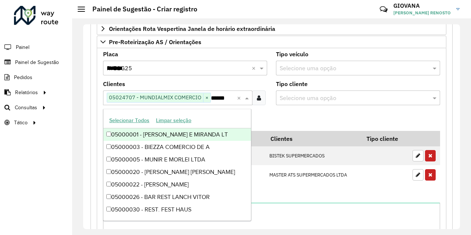
click at [303, 118] on formly-field "Adicionar" at bounding box center [272, 121] width 346 height 20
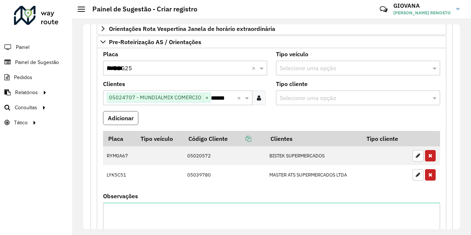
click at [117, 117] on button "Adicionar" at bounding box center [120, 118] width 35 height 14
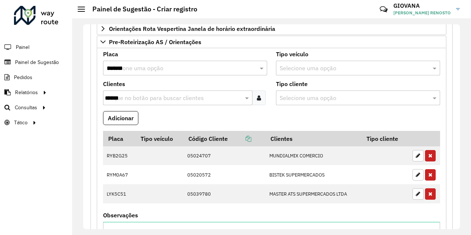
click at [159, 56] on div "Placa Selecione uma opção *******" at bounding box center [185, 64] width 164 height 24
click at [158, 67] on input "*******" at bounding box center [178, 68] width 142 height 9
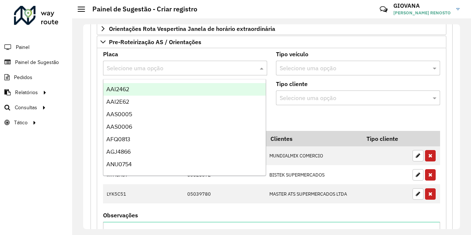
paste input "*******"
type input "*******"
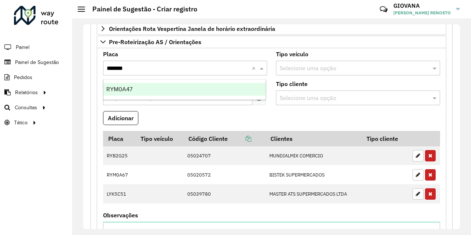
click at [145, 89] on div "RYM0A47" at bounding box center [184, 89] width 162 height 13
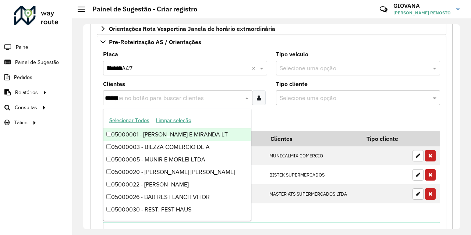
click at [134, 94] on input "*****" at bounding box center [174, 98] width 138 height 9
click at [293, 122] on formly-field "Adicionar" at bounding box center [272, 121] width 346 height 20
click at [186, 99] on input "*****" at bounding box center [174, 98] width 138 height 9
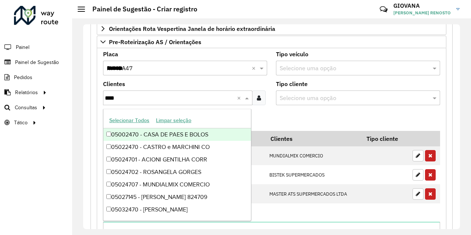
type input "*****"
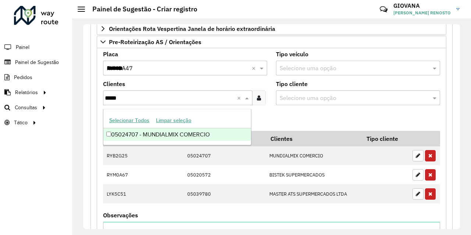
click at [210, 136] on div "05024707 - MUNDIALMIX COMERCIO" at bounding box center [177, 135] width 148 height 13
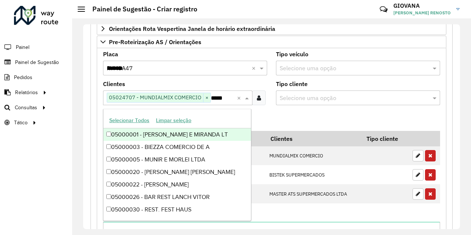
click at [307, 117] on formly-field "Adicionar" at bounding box center [272, 121] width 346 height 20
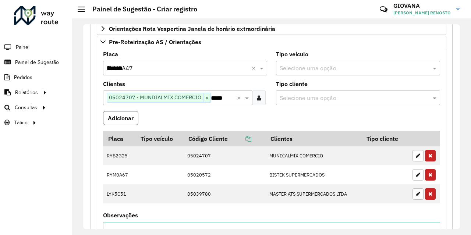
click at [121, 116] on button "Adicionar" at bounding box center [120, 118] width 35 height 14
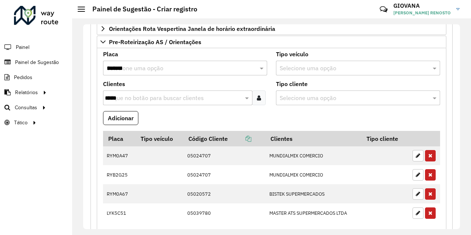
click at [135, 68] on input "*******" at bounding box center [178, 68] width 142 height 9
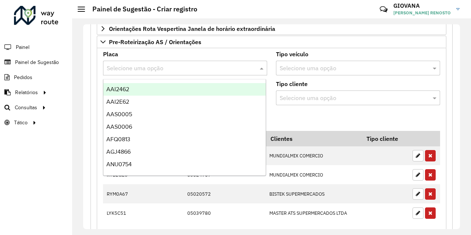
paste input "*******"
type input "*******"
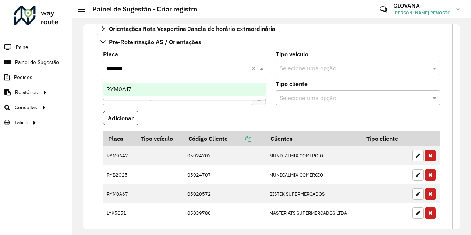
click at [137, 94] on div "RYM0A17" at bounding box center [184, 89] width 162 height 13
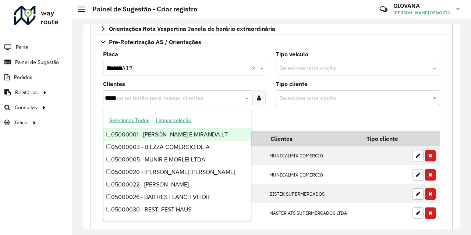
click at [160, 98] on input "*****" at bounding box center [174, 98] width 138 height 9
paste input "*****"
type input "*****"
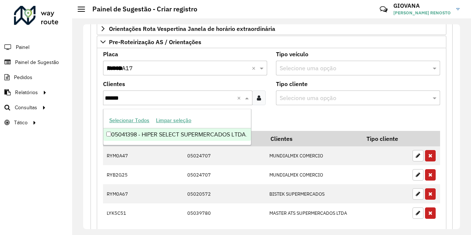
click at [172, 135] on div "05041398 - HIPER SELECT SUPERMERCADOS LTDA." at bounding box center [177, 135] width 148 height 13
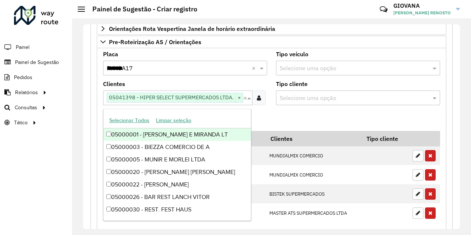
click at [273, 116] on formly-field "Adicionar" at bounding box center [272, 121] width 346 height 20
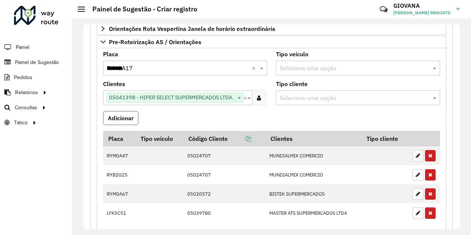
click at [123, 118] on button "Adicionar" at bounding box center [120, 118] width 35 height 14
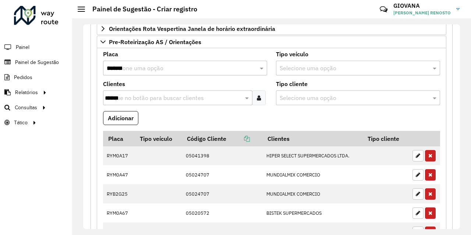
click at [185, 73] on div "Selecione uma opção *******" at bounding box center [185, 68] width 164 height 15
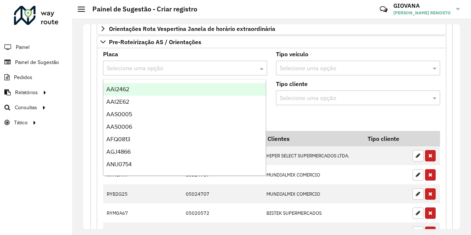
paste input "*******"
type input "*******"
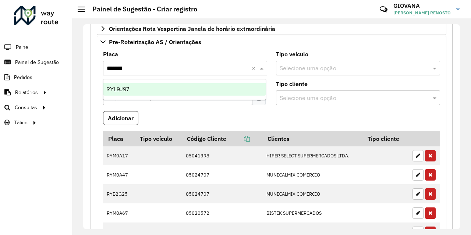
click at [176, 88] on div "RYL9J97" at bounding box center [184, 89] width 162 height 13
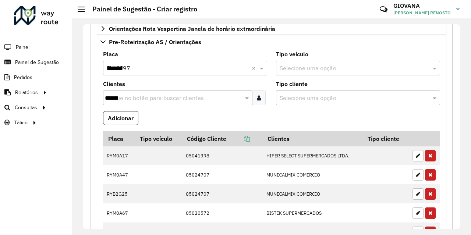
click at [164, 98] on input "*****" at bounding box center [174, 98] width 138 height 9
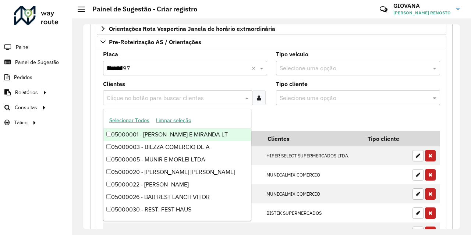
paste input "*****"
type input "*****"
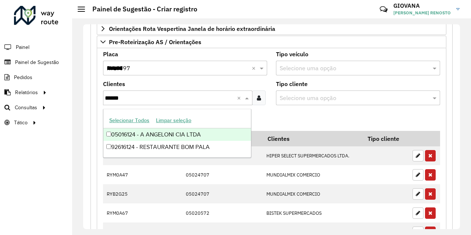
click at [187, 133] on div "05016124 - A ANGELONI CIA LTDA" at bounding box center [177, 135] width 148 height 13
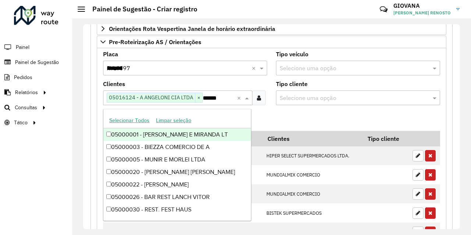
click at [304, 119] on formly-field "Adicionar" at bounding box center [272, 121] width 346 height 20
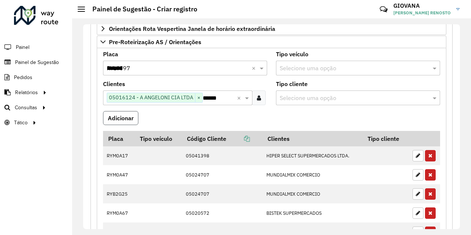
click at [127, 119] on button "Adicionar" at bounding box center [120, 118] width 35 height 14
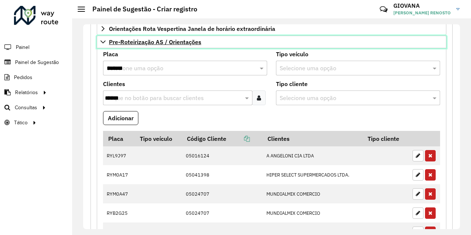
click at [188, 44] on span "Pre-Roteirização AS / Orientações" at bounding box center [155, 42] width 92 height 6
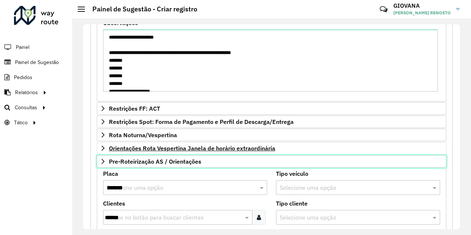
scroll to position [319, 0]
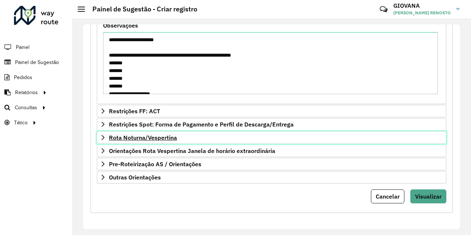
click at [163, 136] on span "Rota Noturna/Vespertina" at bounding box center [143, 138] width 68 height 6
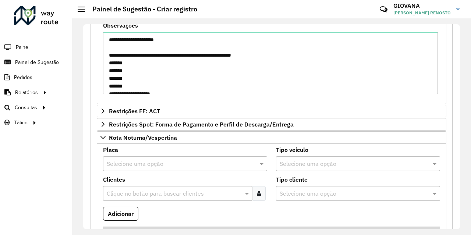
click at [164, 162] on input "text" at bounding box center [178, 164] width 142 height 9
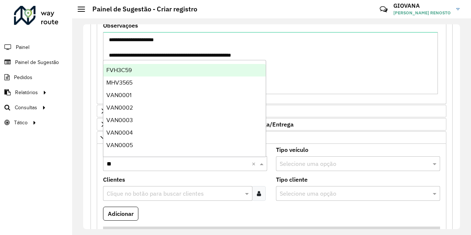
type input "***"
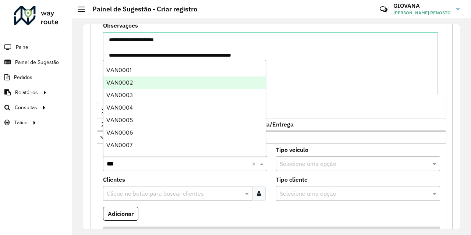
click at [156, 81] on div "VAN0002" at bounding box center [184, 83] width 162 height 13
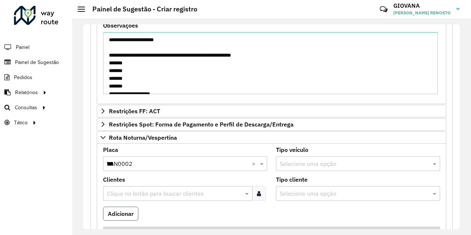
click at [125, 212] on button "Adicionar" at bounding box center [120, 214] width 35 height 14
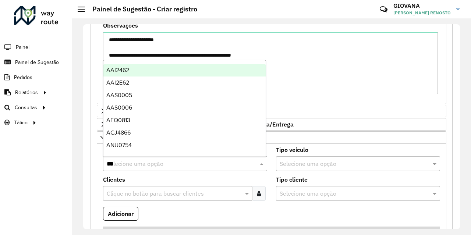
click at [156, 168] on div "Selecione uma opção ***" at bounding box center [185, 163] width 164 height 15
type input "***"
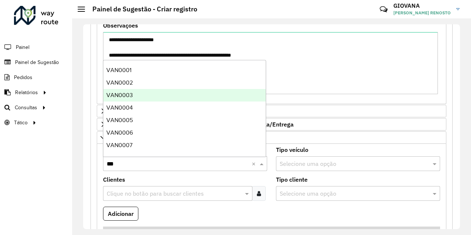
click at [147, 96] on div "VAN0003" at bounding box center [184, 95] width 162 height 13
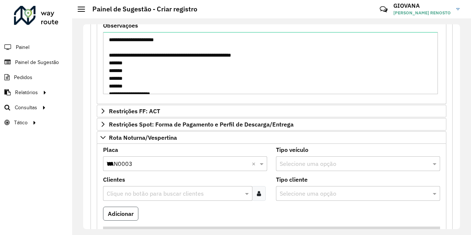
click at [133, 213] on button "Adicionar" at bounding box center [120, 214] width 35 height 14
click at [151, 160] on input "***" at bounding box center [178, 164] width 142 height 9
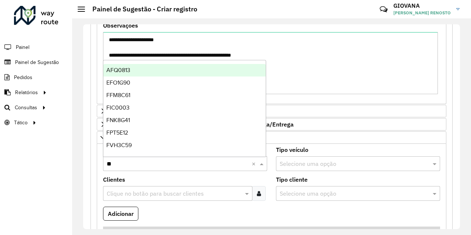
type input "***"
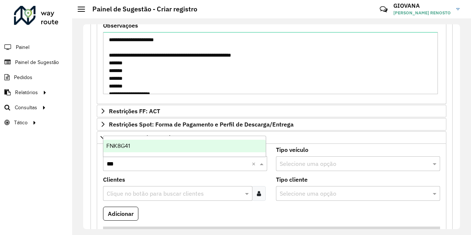
click at [161, 144] on div "FNK8G41" at bounding box center [184, 146] width 162 height 13
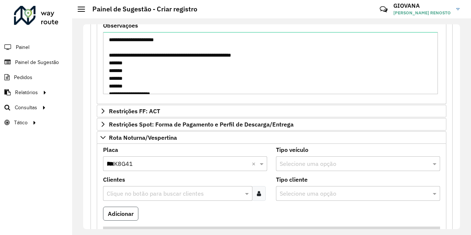
click at [125, 218] on button "Adicionar" at bounding box center [120, 214] width 35 height 14
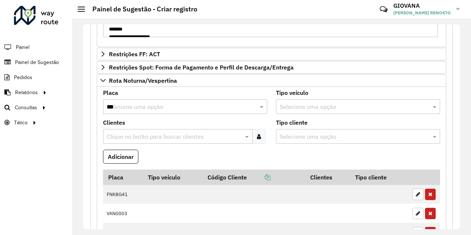
scroll to position [354, 0]
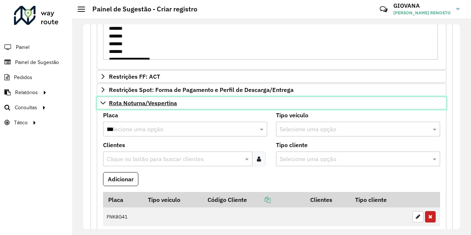
click at [145, 99] on link "Rota Noturna/Vespertina" at bounding box center [272, 103] width 350 height 13
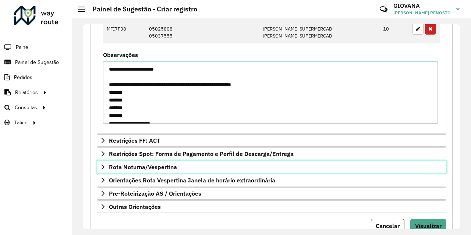
scroll to position [319, 0]
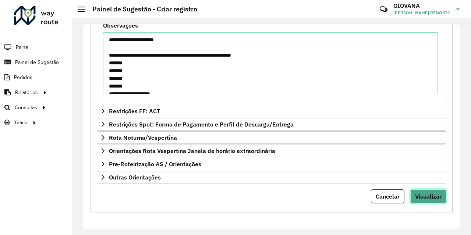
click at [432, 191] on button "Visualizar" at bounding box center [429, 197] width 36 height 14
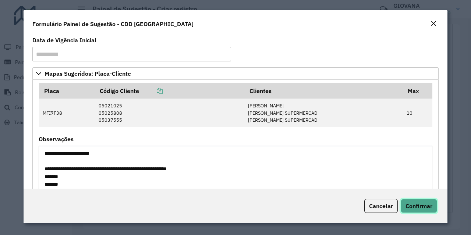
click at [432, 207] on span "Confirmar" at bounding box center [419, 206] width 27 height 7
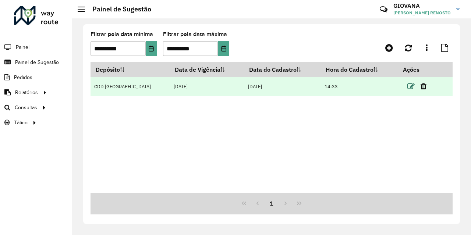
click at [408, 88] on icon at bounding box center [411, 86] width 7 height 7
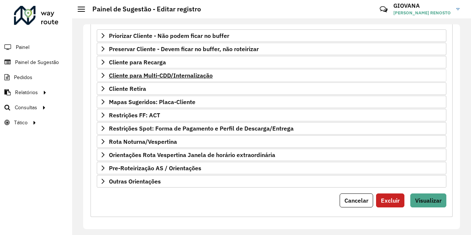
scroll to position [128, 0]
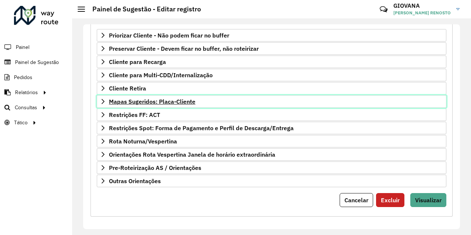
click at [184, 105] on link "Mapas Sugeridos: Placa-Cliente" at bounding box center [272, 101] width 350 height 13
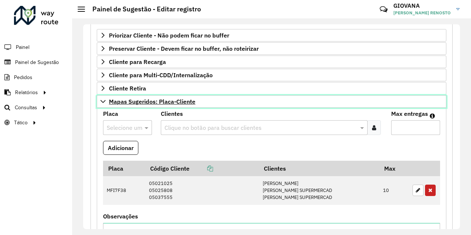
click at [183, 102] on span "Mapas Sugeridos: Placa-Cliente" at bounding box center [152, 102] width 87 height 6
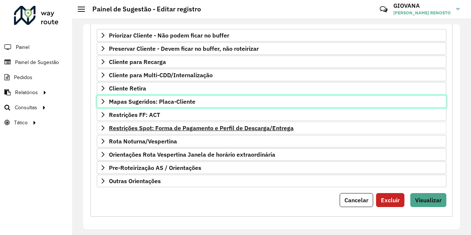
scroll to position [132, 0]
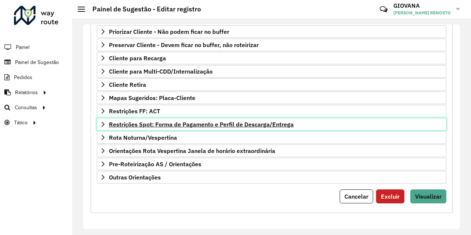
click at [176, 123] on span "Restrições Spot: Forma de Pagamento e Perfil de Descarga/Entrega" at bounding box center [201, 125] width 185 height 6
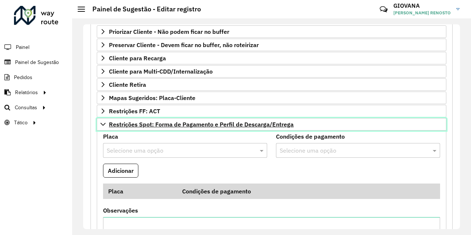
click at [176, 123] on span "Restrições Spot: Forma de Pagamento e Perfil de Descarga/Entrega" at bounding box center [201, 125] width 185 height 6
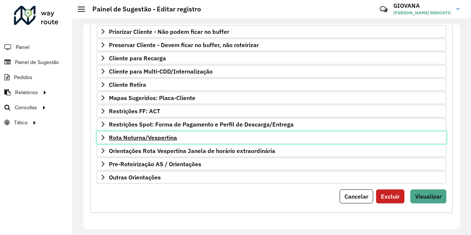
click at [164, 137] on span "Rota Noturna/Vespertina" at bounding box center [143, 138] width 68 height 6
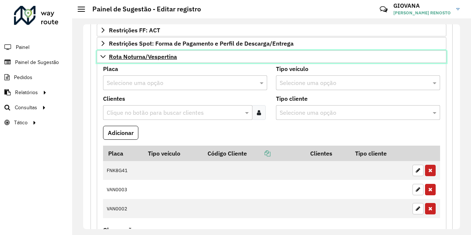
click at [162, 53] on link "Rota Noturna/Vespertina" at bounding box center [272, 56] width 350 height 13
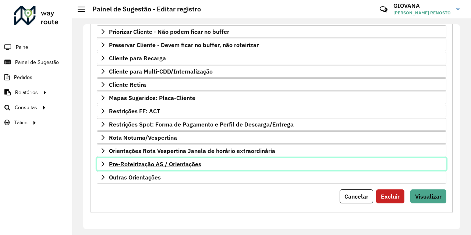
click at [162, 166] on span "Pre-Roteirização AS / Orientações" at bounding box center [155, 164] width 92 height 6
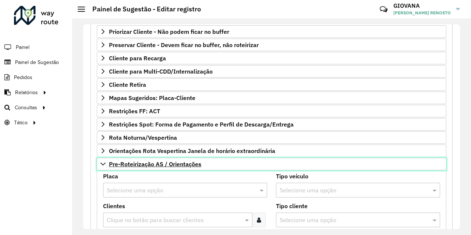
click at [163, 164] on span "Pre-Roteirização AS / Orientações" at bounding box center [155, 164] width 92 height 6
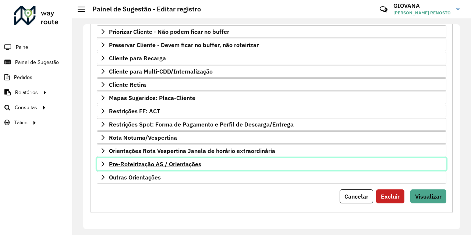
click at [166, 162] on span "Pre-Roteirização AS / Orientações" at bounding box center [155, 164] width 92 height 6
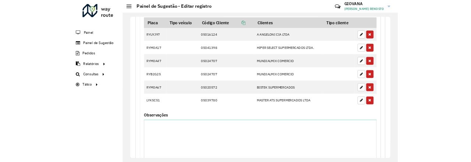
scroll to position [435, 0]
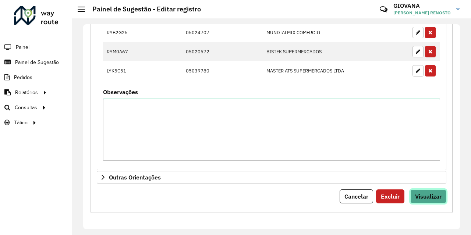
click at [418, 190] on button "Visualizar" at bounding box center [429, 197] width 36 height 14
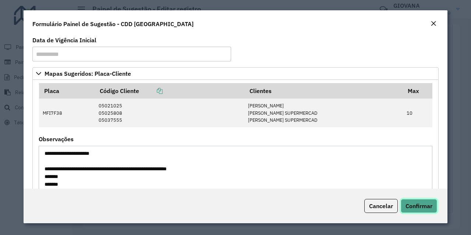
click at [414, 204] on span "Confirmar" at bounding box center [419, 206] width 27 height 7
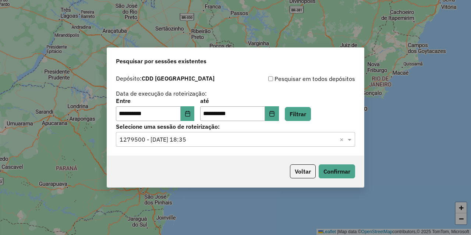
click at [202, 143] on input "text" at bounding box center [228, 139] width 217 height 9
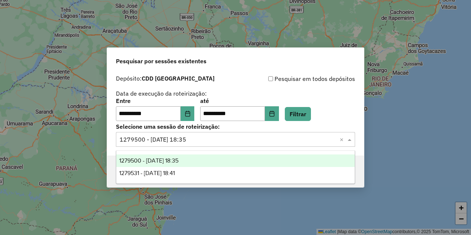
click at [204, 162] on div "1279500 - 20/09/2025 18:35" at bounding box center [235, 161] width 239 height 13
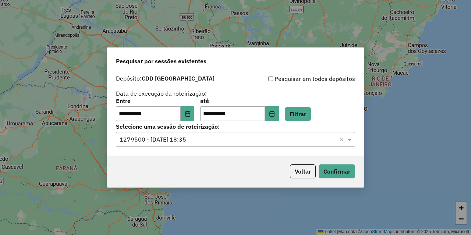
click at [224, 141] on input "text" at bounding box center [228, 139] width 217 height 9
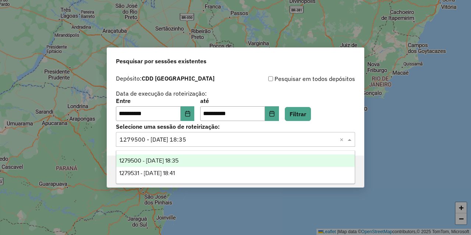
click at [204, 173] on div "1279531 - 20/09/2025 18:41" at bounding box center [235, 173] width 239 height 13
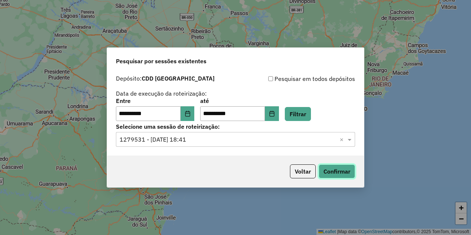
click at [349, 173] on button "Confirmar" at bounding box center [337, 172] width 36 height 14
click at [189, 117] on button "Choose Date" at bounding box center [188, 113] width 14 height 15
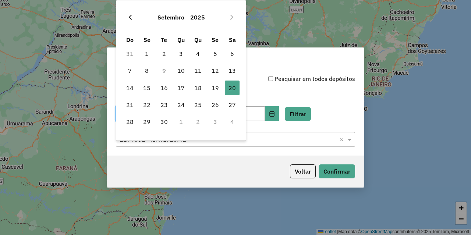
click at [133, 20] on icon "Previous Month" at bounding box center [130, 17] width 6 height 6
click at [233, 20] on icon "Next Month" at bounding box center [232, 17] width 6 height 6
click at [198, 125] on span "31" at bounding box center [198, 122] width 15 height 15
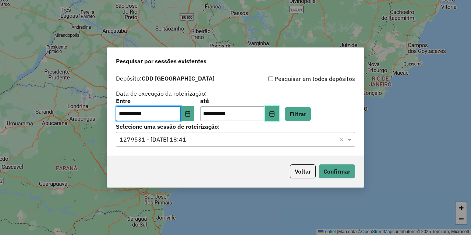
click at [279, 118] on button "Choose Date" at bounding box center [272, 113] width 14 height 15
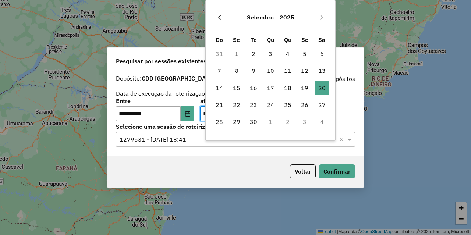
click at [219, 18] on icon "Previous Month" at bounding box center [220, 17] width 6 height 6
click at [319, 18] on icon "Next Month" at bounding box center [322, 17] width 6 height 6
click at [282, 122] on span "31" at bounding box center [288, 122] width 15 height 15
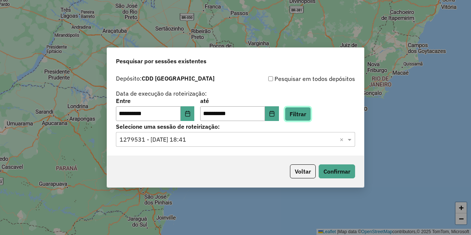
click at [311, 111] on button "Filtrar" at bounding box center [298, 114] width 26 height 14
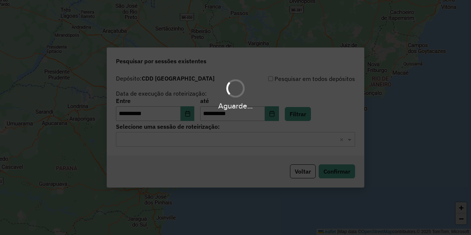
click at [222, 142] on input "text" at bounding box center [228, 139] width 217 height 9
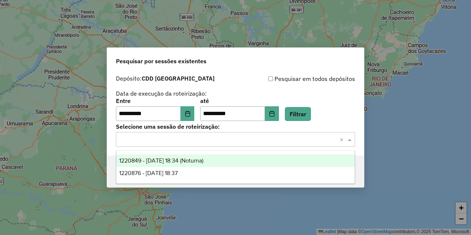
click at [222, 142] on input "text" at bounding box center [228, 139] width 217 height 9
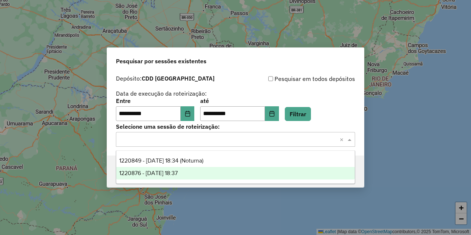
click at [203, 177] on div "1220876 - 31/07/2025 18:37" at bounding box center [235, 173] width 239 height 13
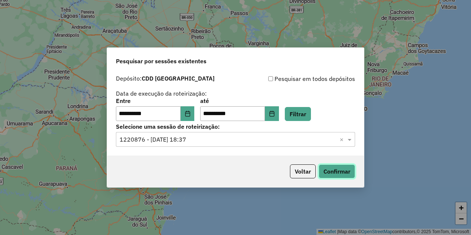
click at [338, 176] on button "Confirmar" at bounding box center [337, 172] width 36 height 14
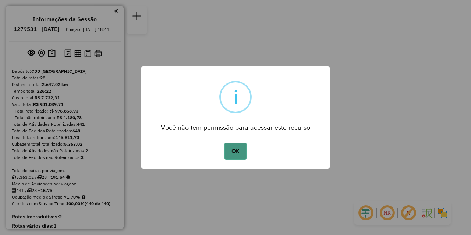
click at [231, 151] on button "OK" at bounding box center [236, 151] width 22 height 17
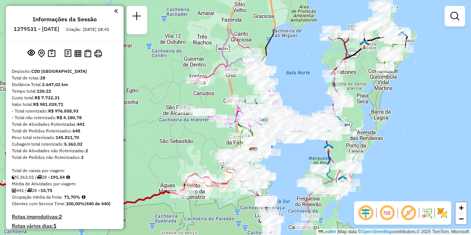
drag, startPoint x: 195, startPoint y: 49, endPoint x: 222, endPoint y: 96, distance: 54.4
click at [222, 96] on div "Rota 3 - Placa FZX9C92 05019593 - GEANE BETTOLY RODE Janela de atendimento Grad…" at bounding box center [235, 117] width 471 height 235
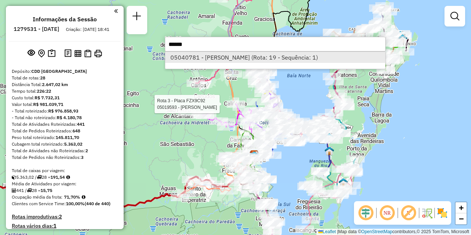
type input "*****"
click at [256, 62] on li "05040781 - CLIDE MIRIAM MONDINI (Rota: 19 - Sequência: 1)" at bounding box center [275, 57] width 220 height 11
select select "**********"
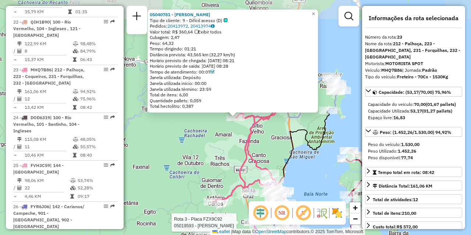
scroll to position [1059, 0]
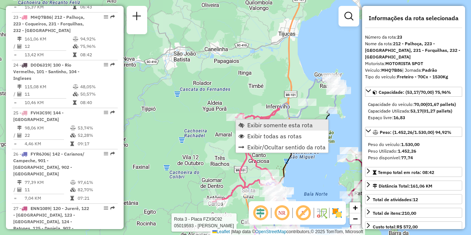
click at [256, 123] on span "Exibir somente esta rota" at bounding box center [280, 125] width 66 height 6
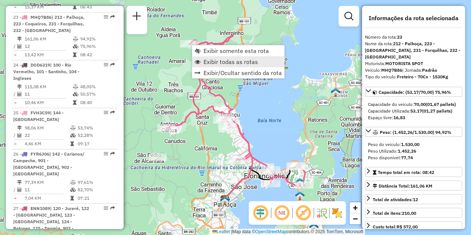
click at [226, 63] on span "Exibir todas as rotas" at bounding box center [231, 62] width 54 height 6
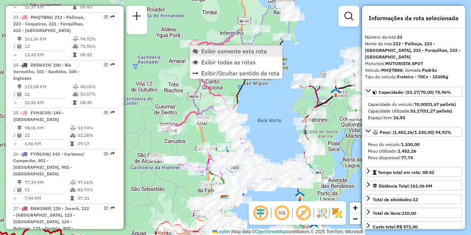
click at [208, 51] on span "Exibir somente esta rota" at bounding box center [234, 51] width 66 height 6
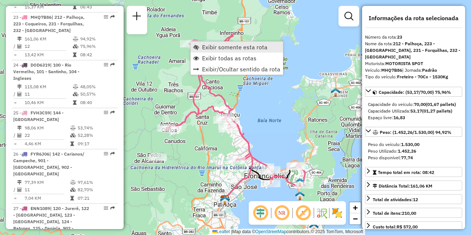
click at [215, 50] on span "Exibir somente esta rota" at bounding box center [235, 47] width 66 height 6
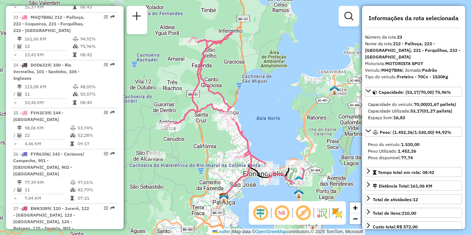
drag, startPoint x: 270, startPoint y: 120, endPoint x: 268, endPoint y: 114, distance: 6.1
click at [268, 114] on div "Janela de atendimento Grade de atendimento Capacidade Transportadoras Veículos …" at bounding box center [235, 117] width 471 height 235
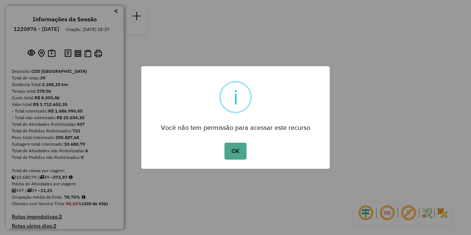
click at [250, 144] on div "OK No Cancel" at bounding box center [235, 151] width 189 height 21
click at [236, 147] on button "OK" at bounding box center [236, 151] width 22 height 17
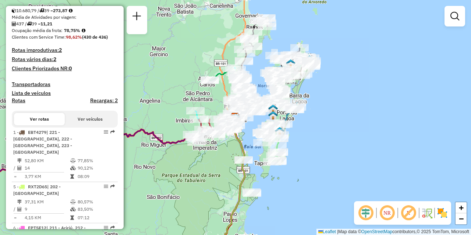
scroll to position [168, 0]
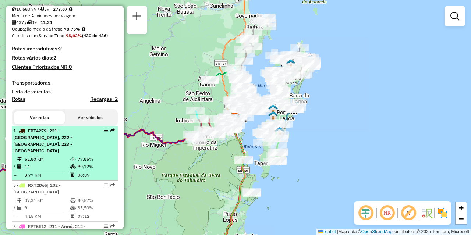
click at [65, 148] on div "1 - EBT4279 | 221 - [GEOGRAPHIC_DATA], 222 - [GEOGRAPHIC_DATA], 223 - [GEOGRAPH…" at bounding box center [52, 141] width 78 height 27
select select "**********"
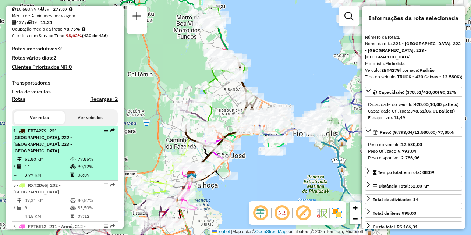
click at [87, 146] on div "1 - EBT4279 | 221 - [GEOGRAPHIC_DATA], 222 - [GEOGRAPHIC_DATA], 223 - [GEOGRAPH…" at bounding box center [52, 141] width 78 height 27
drag, startPoint x: 87, startPoint y: 146, endPoint x: 52, endPoint y: 159, distance: 37.4
click at [52, 159] on td "52,80 KM" at bounding box center [47, 159] width 46 height 7
drag, startPoint x: 55, startPoint y: 148, endPoint x: 43, endPoint y: 144, distance: 13.3
click at [43, 144] on span "| 221 - Jardim Atlântico, 222 - Capoeiras, 223 - Coqueiros" at bounding box center [42, 140] width 59 height 25
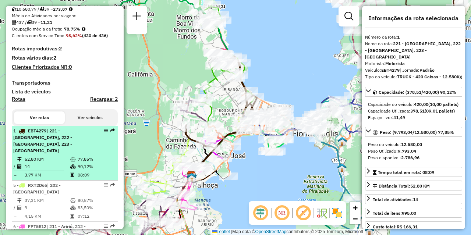
drag, startPoint x: 43, startPoint y: 144, endPoint x: 100, endPoint y: 150, distance: 57.4
click at [100, 156] on td "77,85%" at bounding box center [95, 159] width 37 height 7
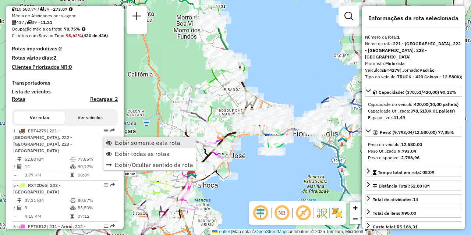
click at [118, 141] on span "Exibir somente esta rota" at bounding box center [148, 143] width 66 height 6
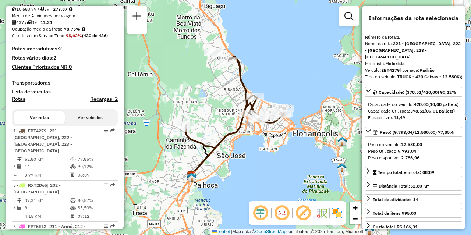
click at [335, 215] on img at bounding box center [337, 213] width 12 height 12
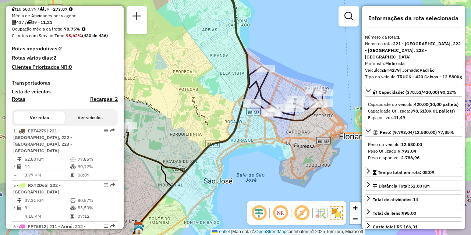
drag, startPoint x: 237, startPoint y: 132, endPoint x: 292, endPoint y: 175, distance: 69.3
click at [292, 175] on div "Janela de atendimento Grade de atendimento Capacidade Transportadoras Veículos …" at bounding box center [235, 117] width 471 height 235
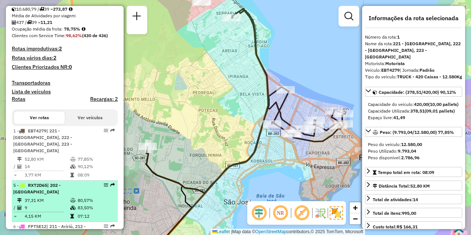
click at [54, 190] on div "5 - RXT2D65 | 202 - São Sebastião" at bounding box center [52, 188] width 78 height 13
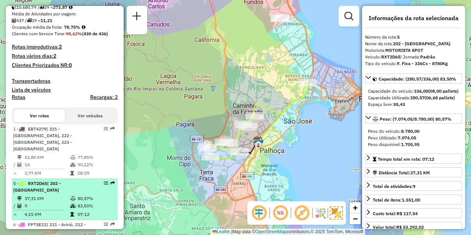
scroll to position [166, 0]
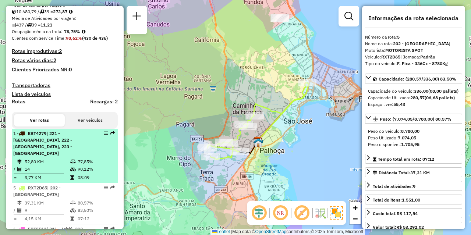
click at [70, 148] on span "| 221 - Jardim Atlântico, 222 - Capoeiras, 223 - Coqueiros" at bounding box center [42, 143] width 59 height 25
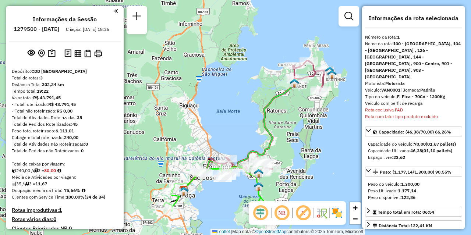
select select "**********"
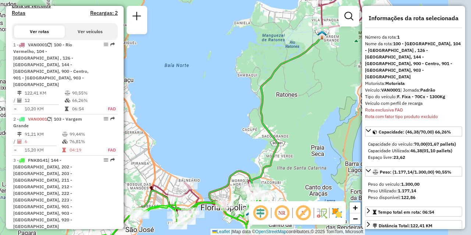
drag, startPoint x: 248, startPoint y: 107, endPoint x: 210, endPoint y: 89, distance: 41.5
click at [210, 89] on div "Janela de atendimento Grade de atendimento Capacidade Transportadoras Veículos …" at bounding box center [235, 117] width 471 height 235
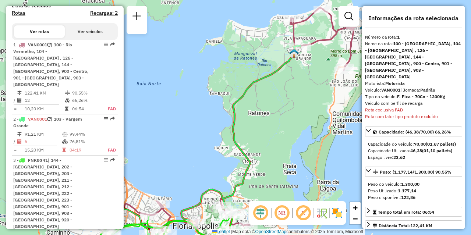
drag, startPoint x: 292, startPoint y: 89, endPoint x: 265, endPoint y: 107, distance: 32.2
click at [265, 107] on div "Janela de atendimento Grade de atendimento Capacidade Transportadoras Veículos …" at bounding box center [235, 117] width 471 height 235
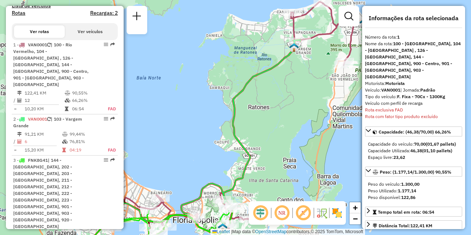
drag, startPoint x: 256, startPoint y: 159, endPoint x: 261, endPoint y: 149, distance: 11.0
click at [257, 149] on div "Janela de atendimento Grade de atendimento Capacidade Transportadoras Veículos …" at bounding box center [235, 117] width 471 height 235
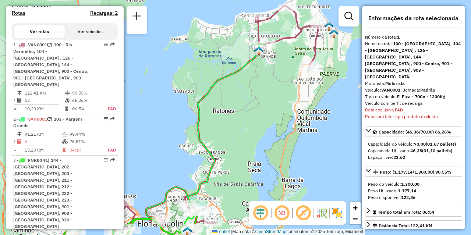
drag, startPoint x: 345, startPoint y: 151, endPoint x: 309, endPoint y: 161, distance: 37.2
click at [309, 161] on div "Janela de atendimento Grade de atendimento Capacidade Transportadoras Veículos …" at bounding box center [235, 117] width 471 height 235
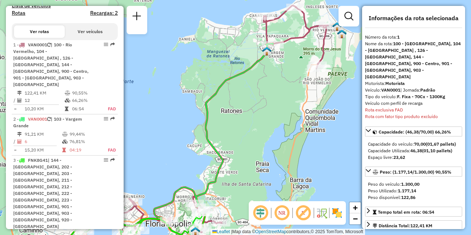
drag, startPoint x: 254, startPoint y: 155, endPoint x: 272, endPoint y: 154, distance: 17.7
click at [272, 154] on div "Janela de atendimento Grade de atendimento Capacidade Transportadoras Veículos …" at bounding box center [235, 117] width 471 height 235
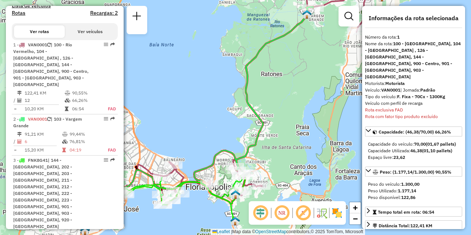
drag, startPoint x: 241, startPoint y: 167, endPoint x: 271, endPoint y: 133, distance: 44.9
click at [271, 133] on div "Janela de atendimento Grade de atendimento Capacidade Transportadoras Veículos …" at bounding box center [235, 117] width 471 height 235
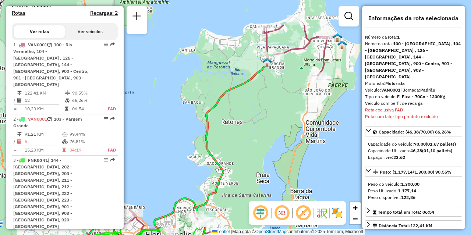
drag, startPoint x: 260, startPoint y: 130, endPoint x: 226, endPoint y: 172, distance: 54.0
click at [226, 172] on icon at bounding box center [197, 153] width 152 height 198
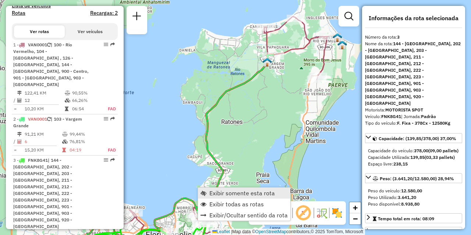
click at [230, 194] on span "Exibir somente esta rota" at bounding box center [243, 193] width 66 height 6
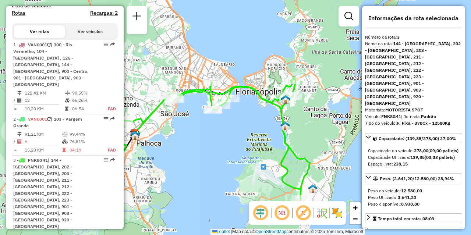
drag, startPoint x: 262, startPoint y: 151, endPoint x: 204, endPoint y: 186, distance: 67.9
click at [204, 186] on div "Janela de atendimento Grade de atendimento Capacidade Transportadoras Veículos …" at bounding box center [235, 117] width 471 height 235
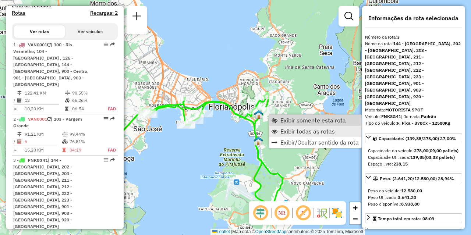
click at [284, 129] on span "Exibir todas as rotas" at bounding box center [308, 132] width 54 height 6
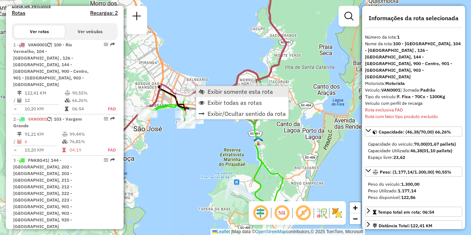
click at [215, 89] on span "Exibir somente esta rota" at bounding box center [241, 92] width 66 height 6
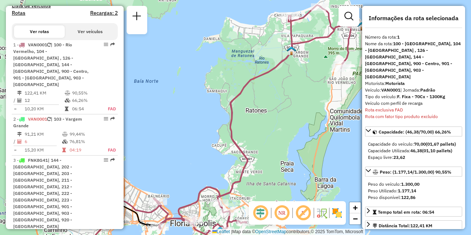
drag, startPoint x: 257, startPoint y: 132, endPoint x: 273, endPoint y: 145, distance: 19.9
click at [273, 145] on div "Janela de atendimento Grade de atendimento Capacidade Transportadoras Veículos …" at bounding box center [235, 117] width 471 height 235
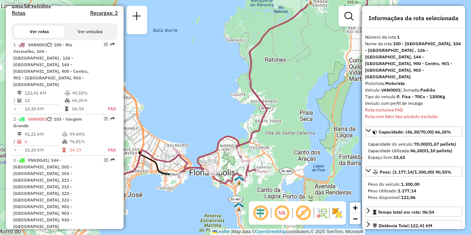
drag, startPoint x: 179, startPoint y: 185, endPoint x: 196, endPoint y: 133, distance: 55.2
click at [196, 133] on div "Janela de atendimento Grade de atendimento Capacidade Transportadoras Veículos …" at bounding box center [235, 117] width 471 height 235
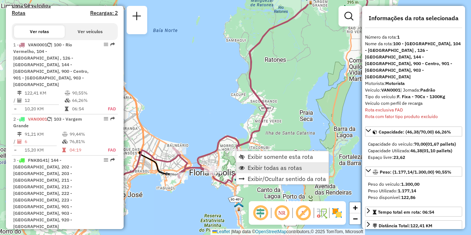
click at [279, 164] on link "Exibir todas as rotas" at bounding box center [282, 167] width 92 height 11
